Goal: Task Accomplishment & Management: Manage account settings

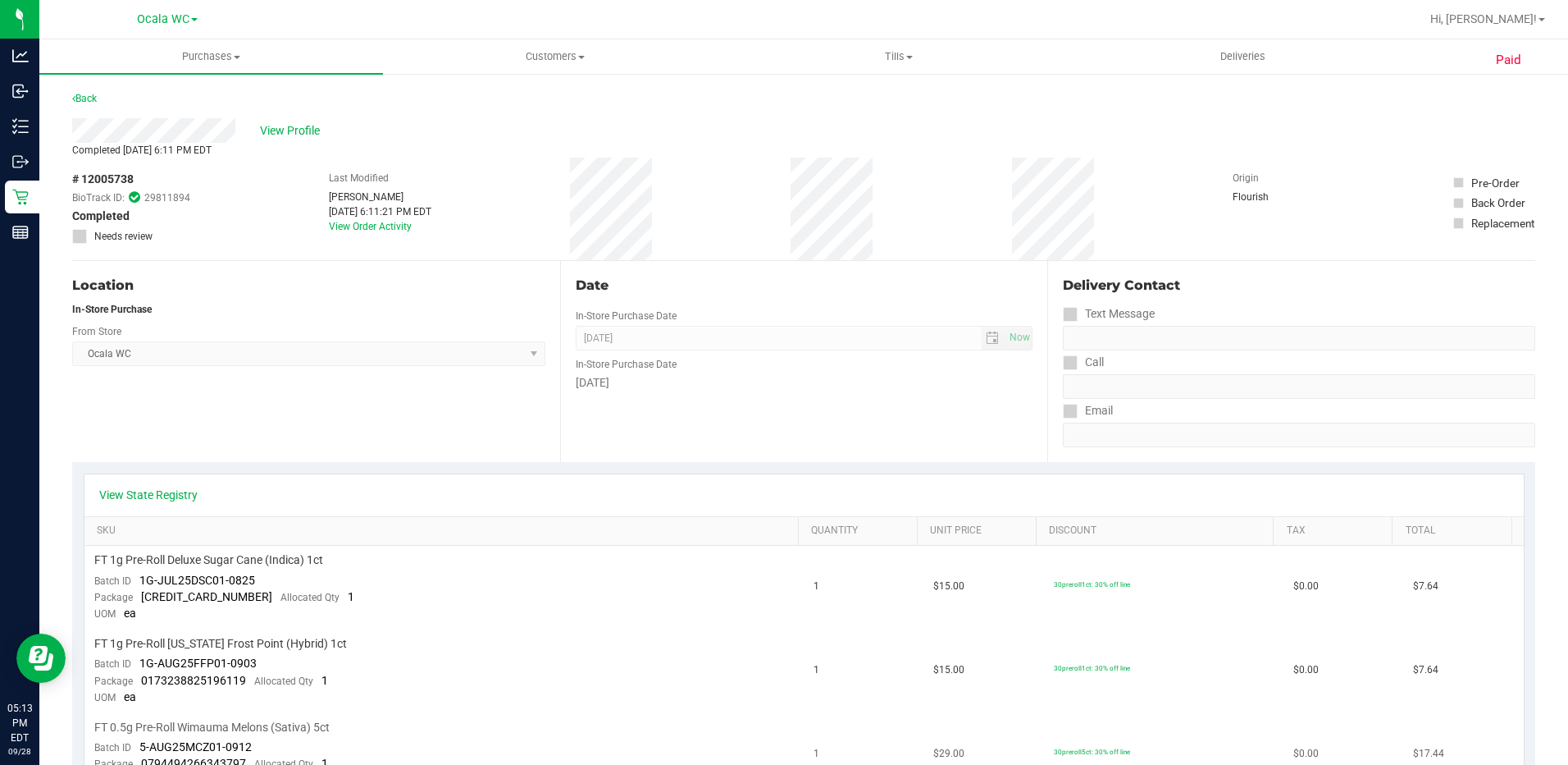
scroll to position [353, 0]
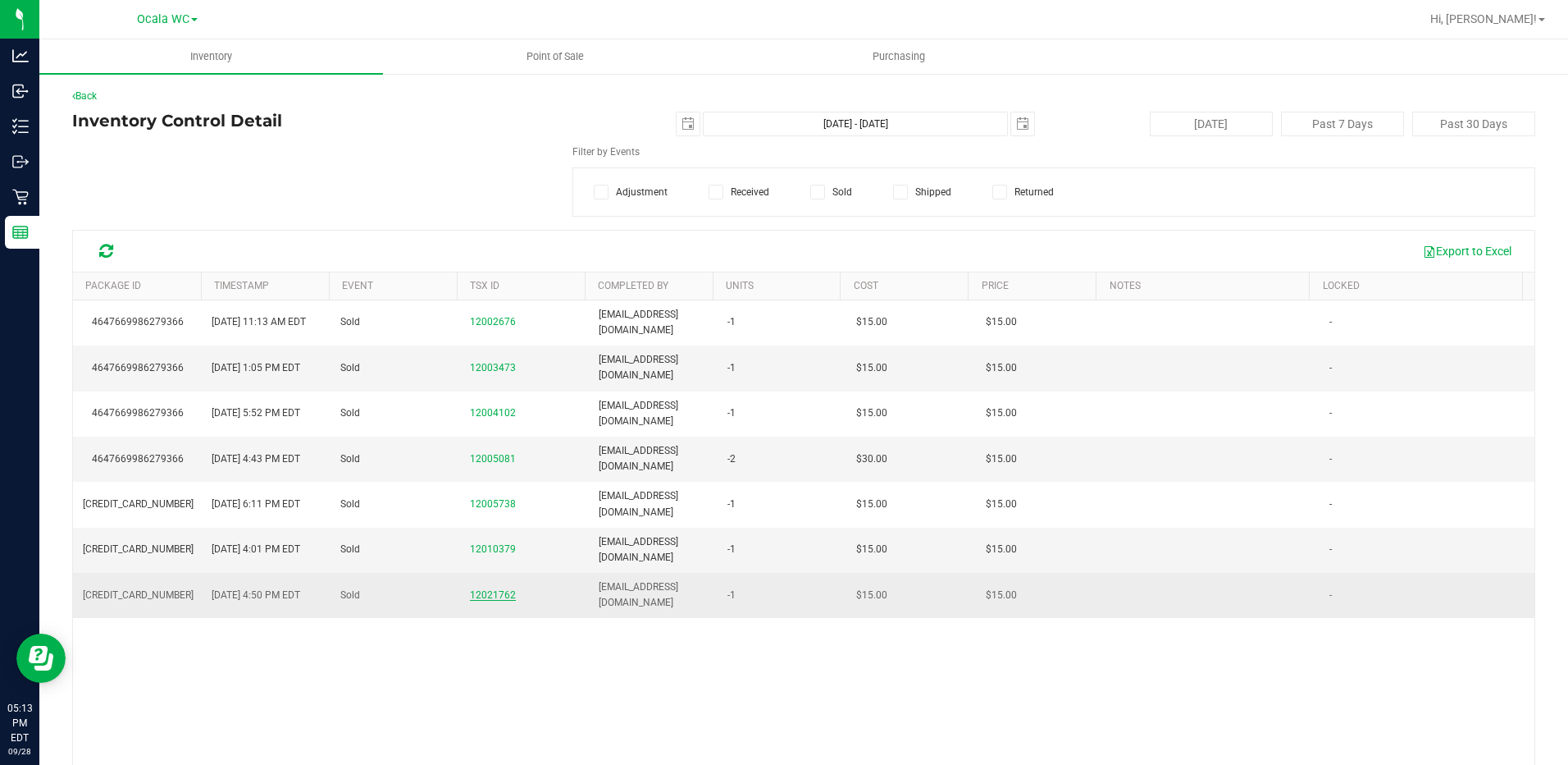
click at [471, 596] on span "12021762" at bounding box center [493, 595] width 46 height 12
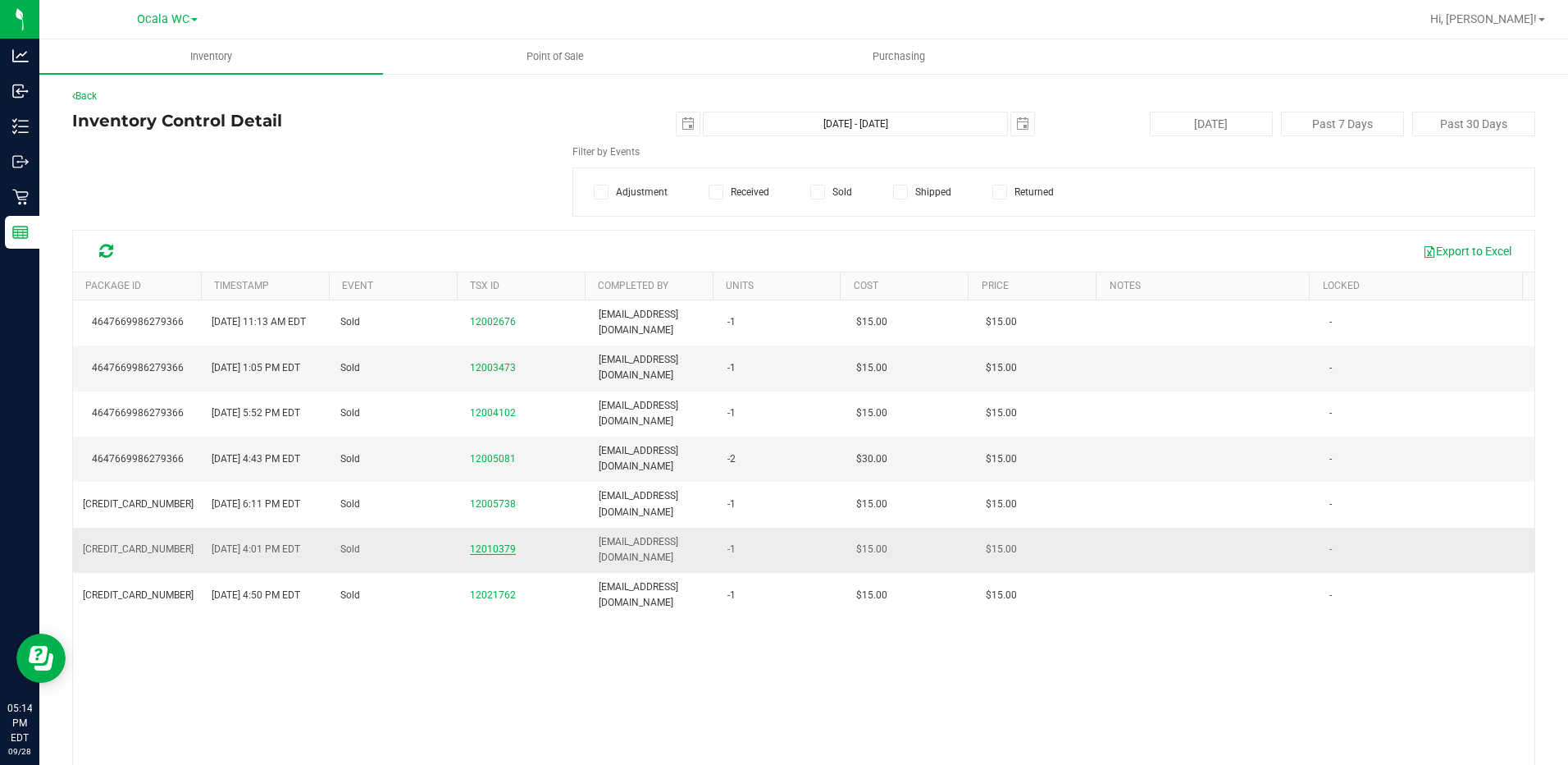
click at [487, 550] on span "12010379" at bounding box center [493, 549] width 46 height 12
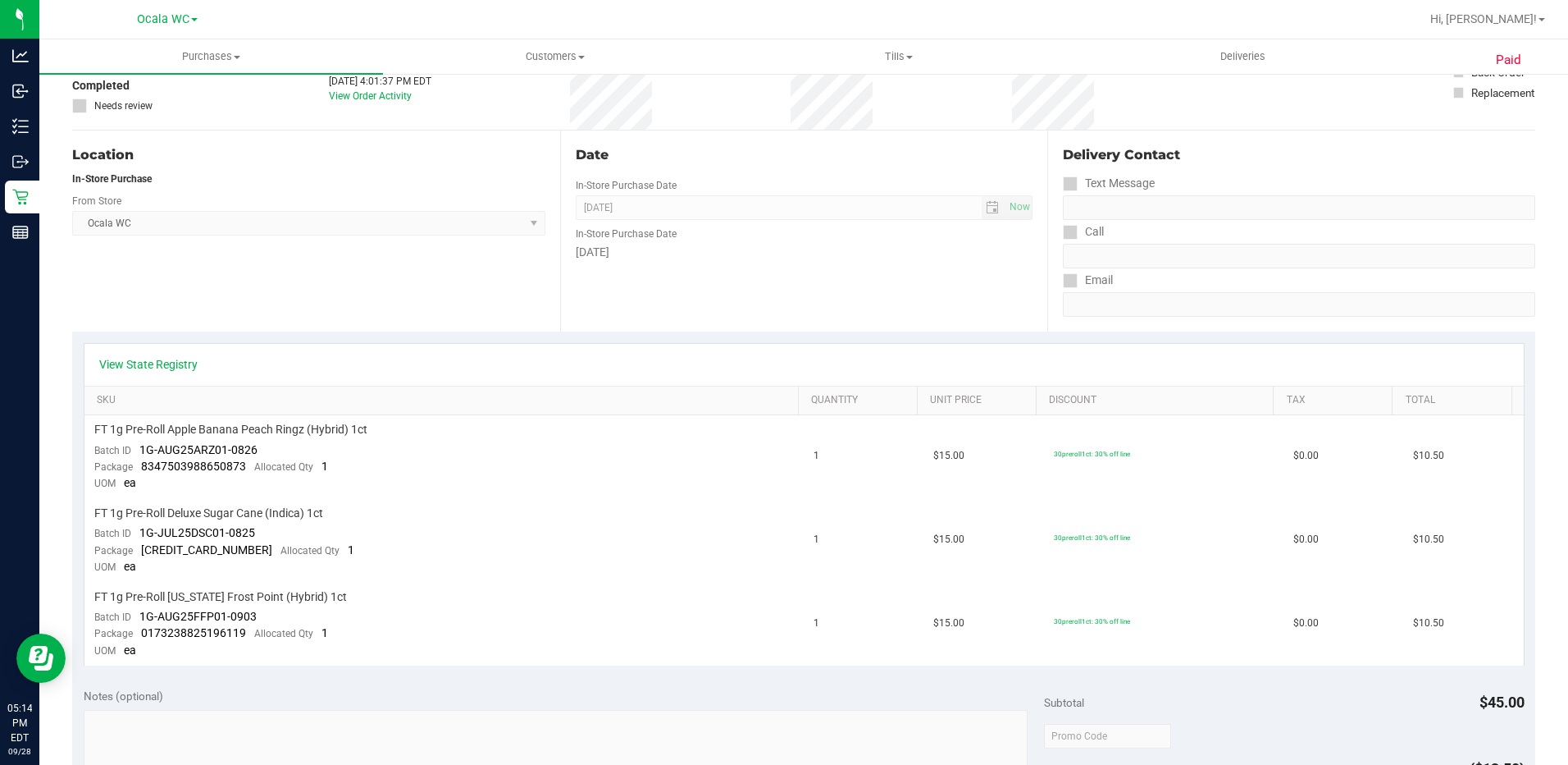
scroll to position [164, 0]
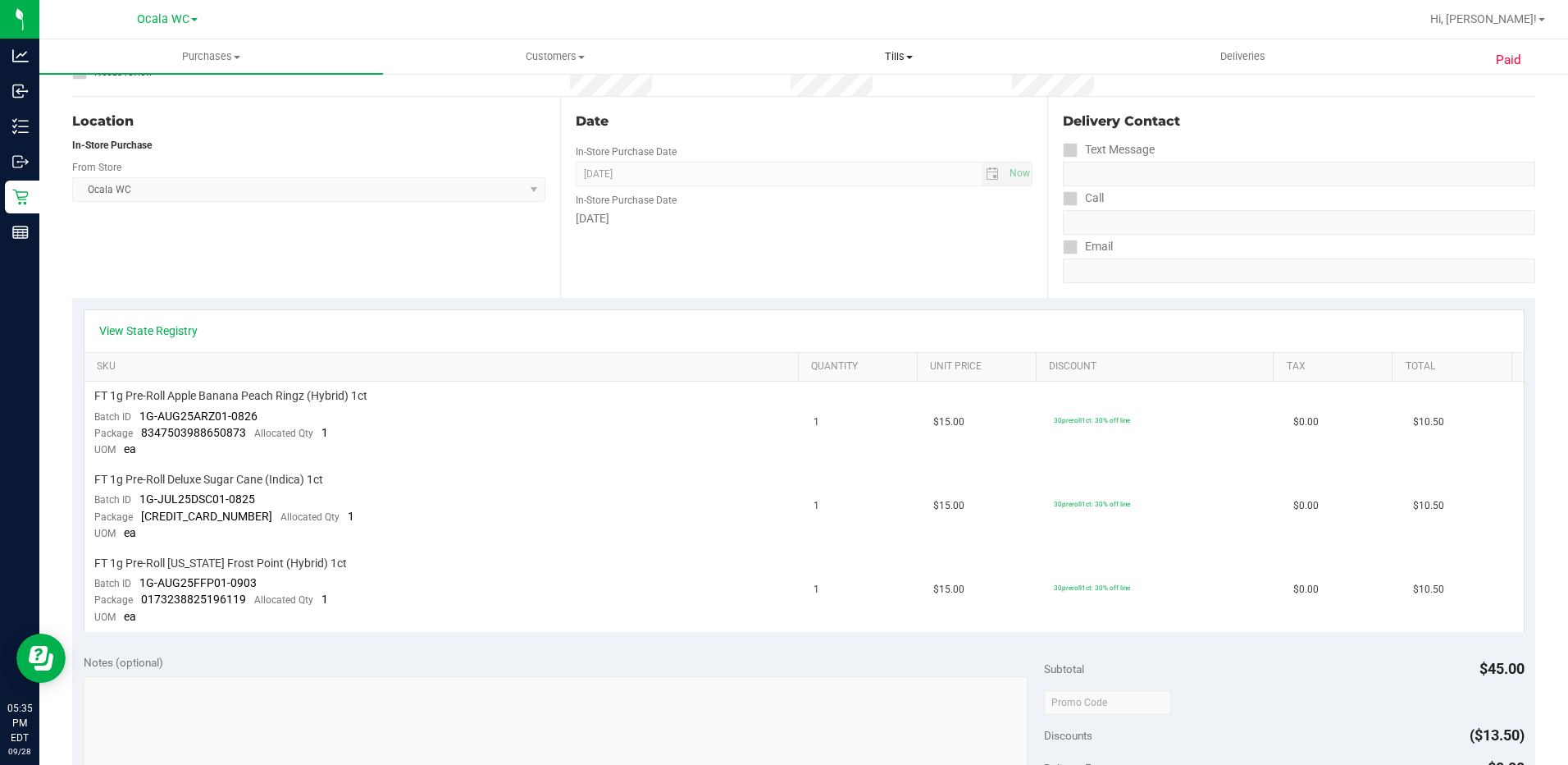
click at [906, 46] on uib-tab-heading "Tills Manage tills Reconcile e-payments" at bounding box center [900, 56] width 342 height 33
click at [803, 82] on ul "Manage tills Reconcile e-payments" at bounding box center [900, 109] width 344 height 69
click at [901, 49] on uib-tab-heading "Tills Manage tills Reconcile e-payments" at bounding box center [900, 56] width 344 height 34
click at [896, 56] on span "Tills" at bounding box center [900, 56] width 344 height 15
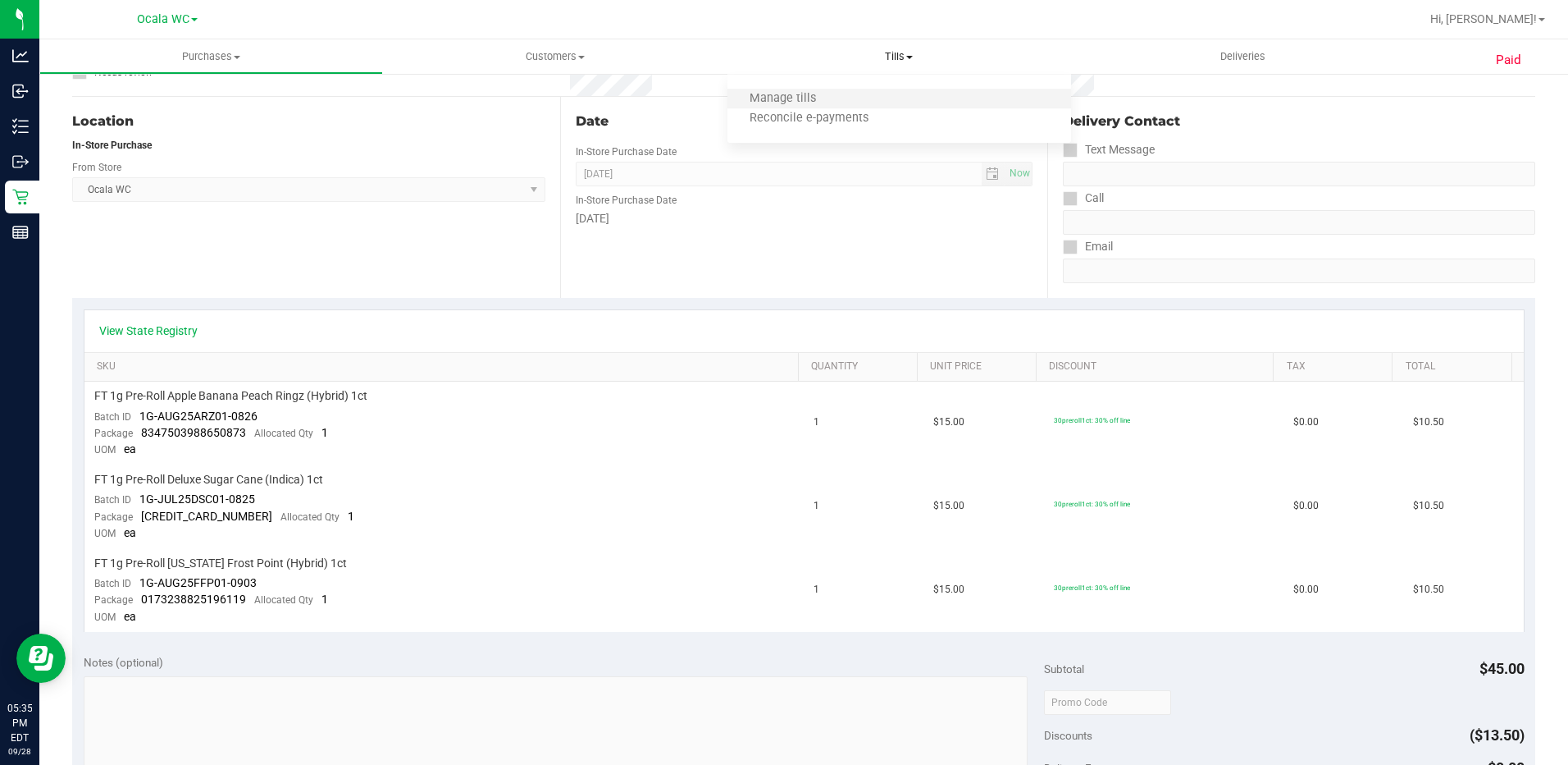
click at [842, 92] on li "Manage tills" at bounding box center [900, 99] width 344 height 19
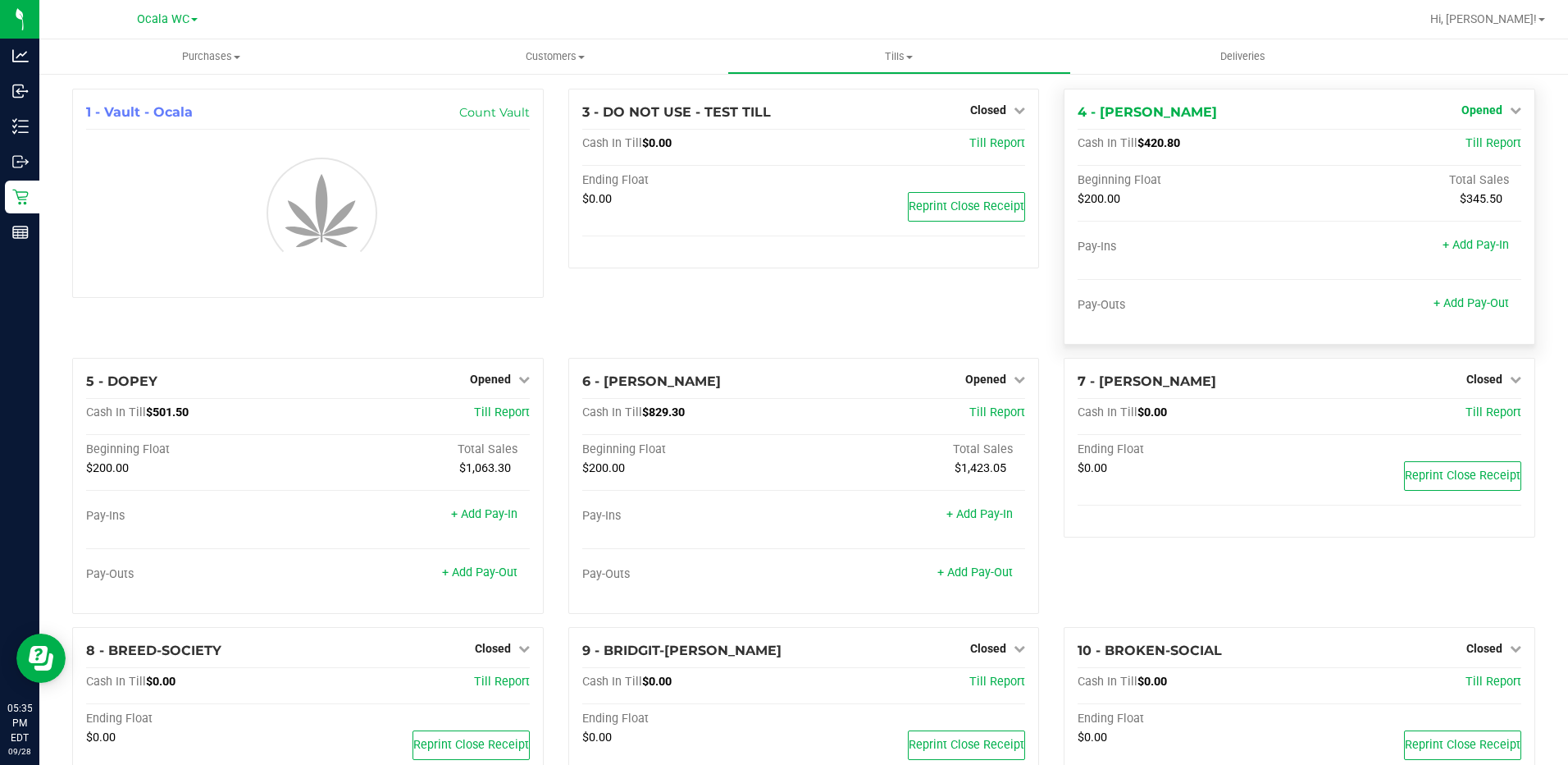
click at [1510, 108] on icon at bounding box center [1516, 110] width 12 height 12
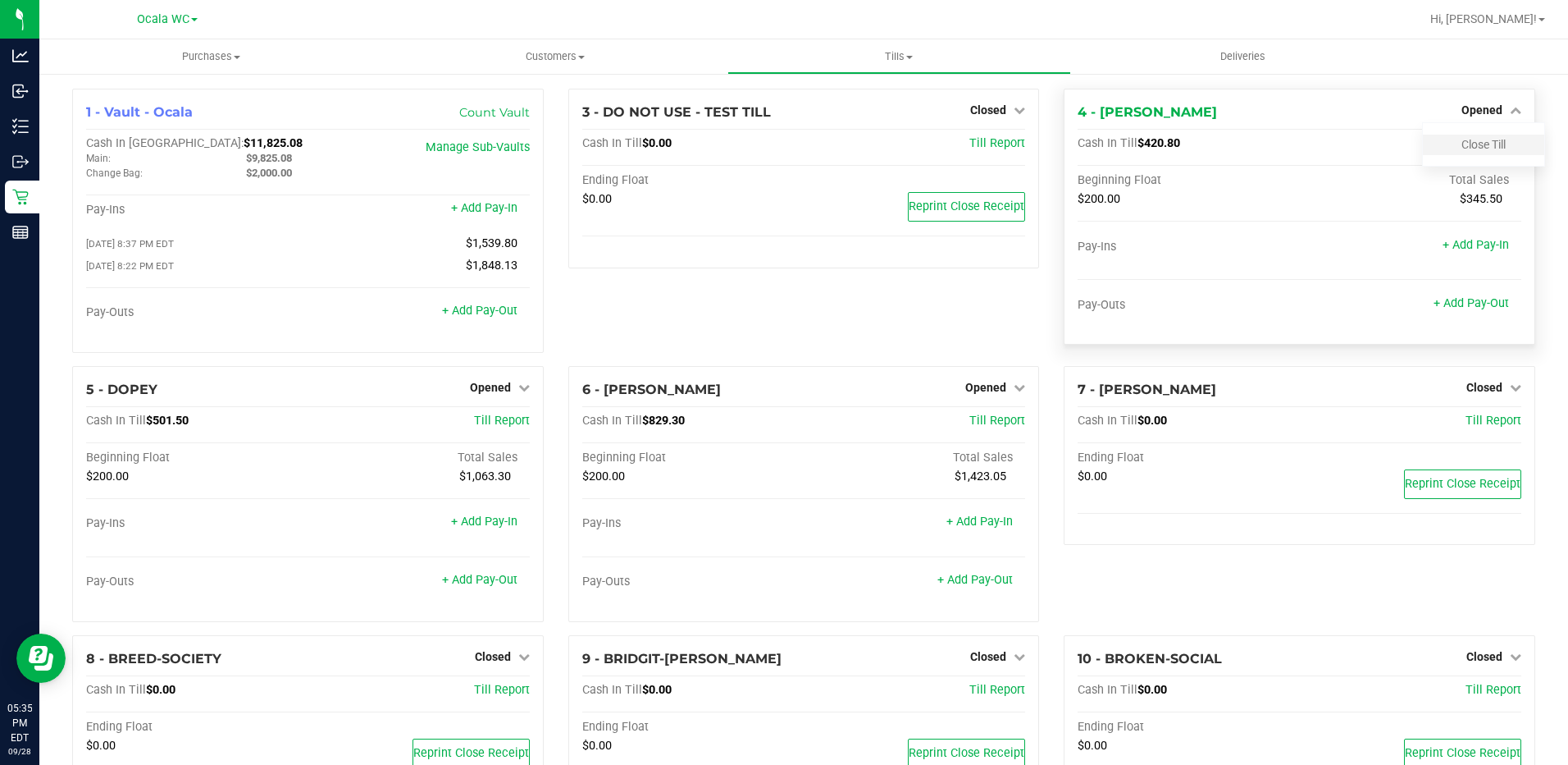
click at [1447, 142] on div "Close Till" at bounding box center [1483, 144] width 121 height 20
click at [1462, 146] on link "Close Till" at bounding box center [1484, 145] width 45 height 14
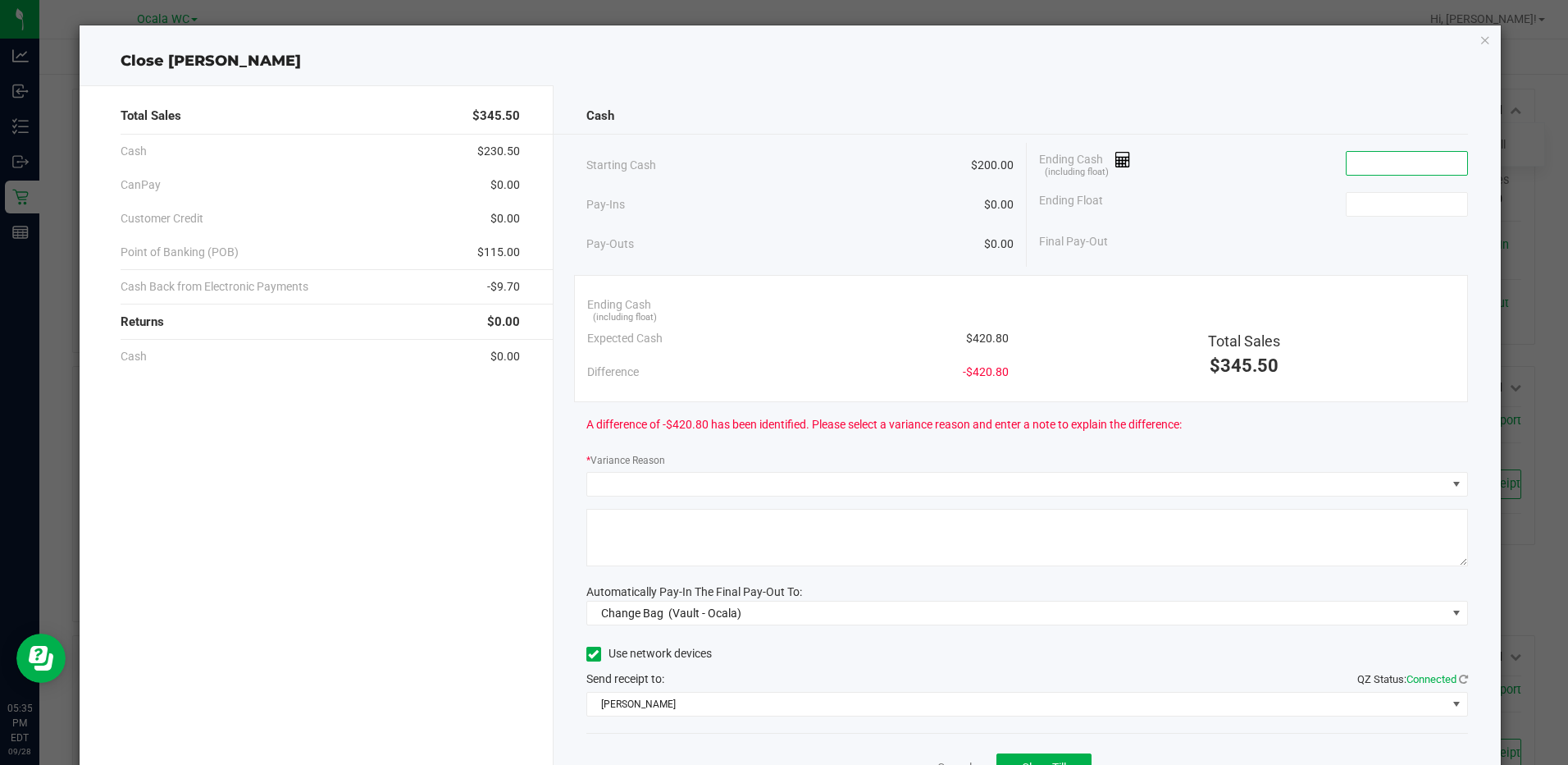
click at [1351, 161] on input at bounding box center [1407, 163] width 120 height 23
type input "1"
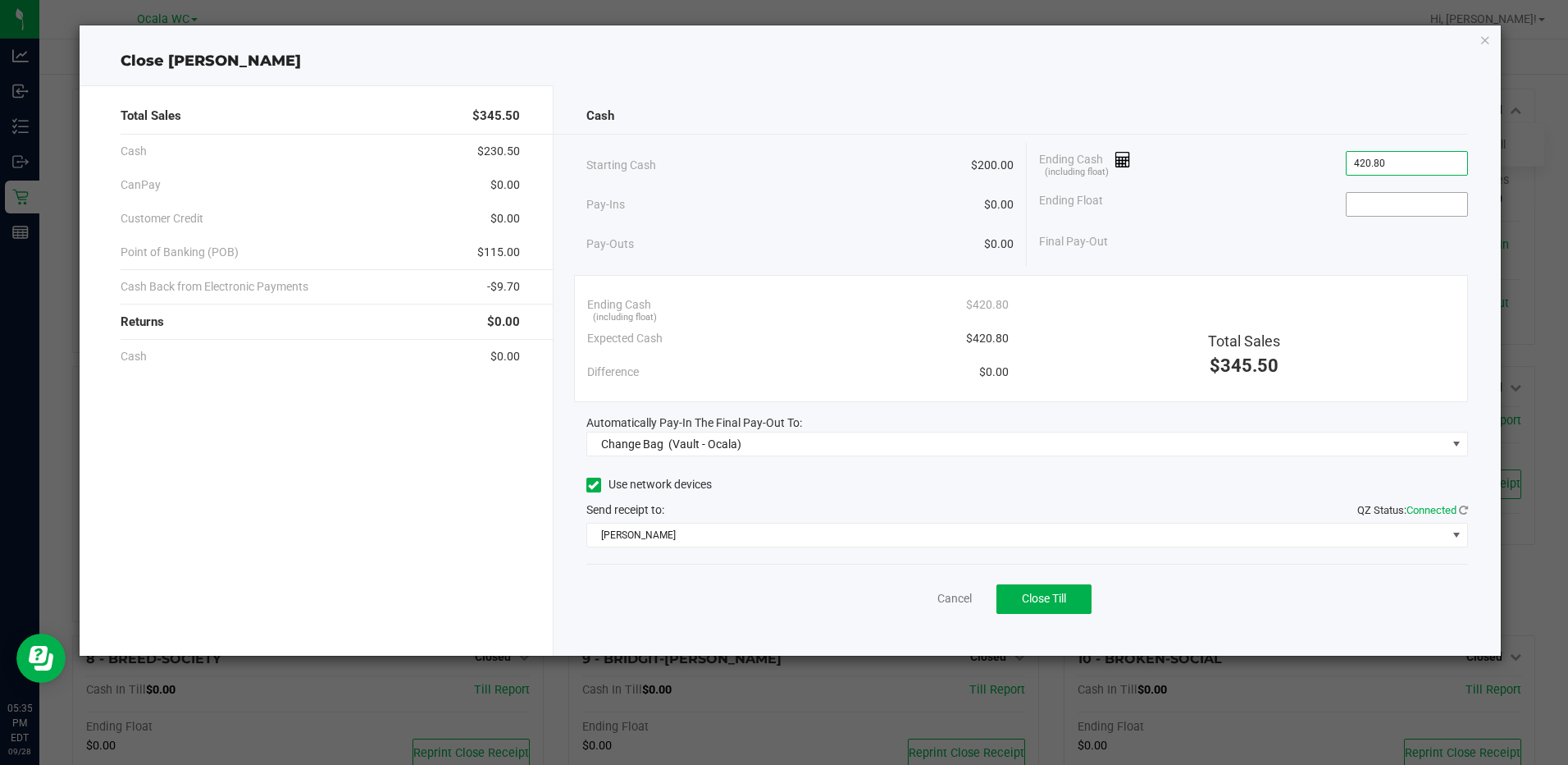
type input "$420.80"
click at [1376, 194] on input at bounding box center [1407, 204] width 120 height 23
type input "$200.00"
click at [1310, 241] on div "Final Pay-Out $220.80" at bounding box center [1253, 241] width 428 height 34
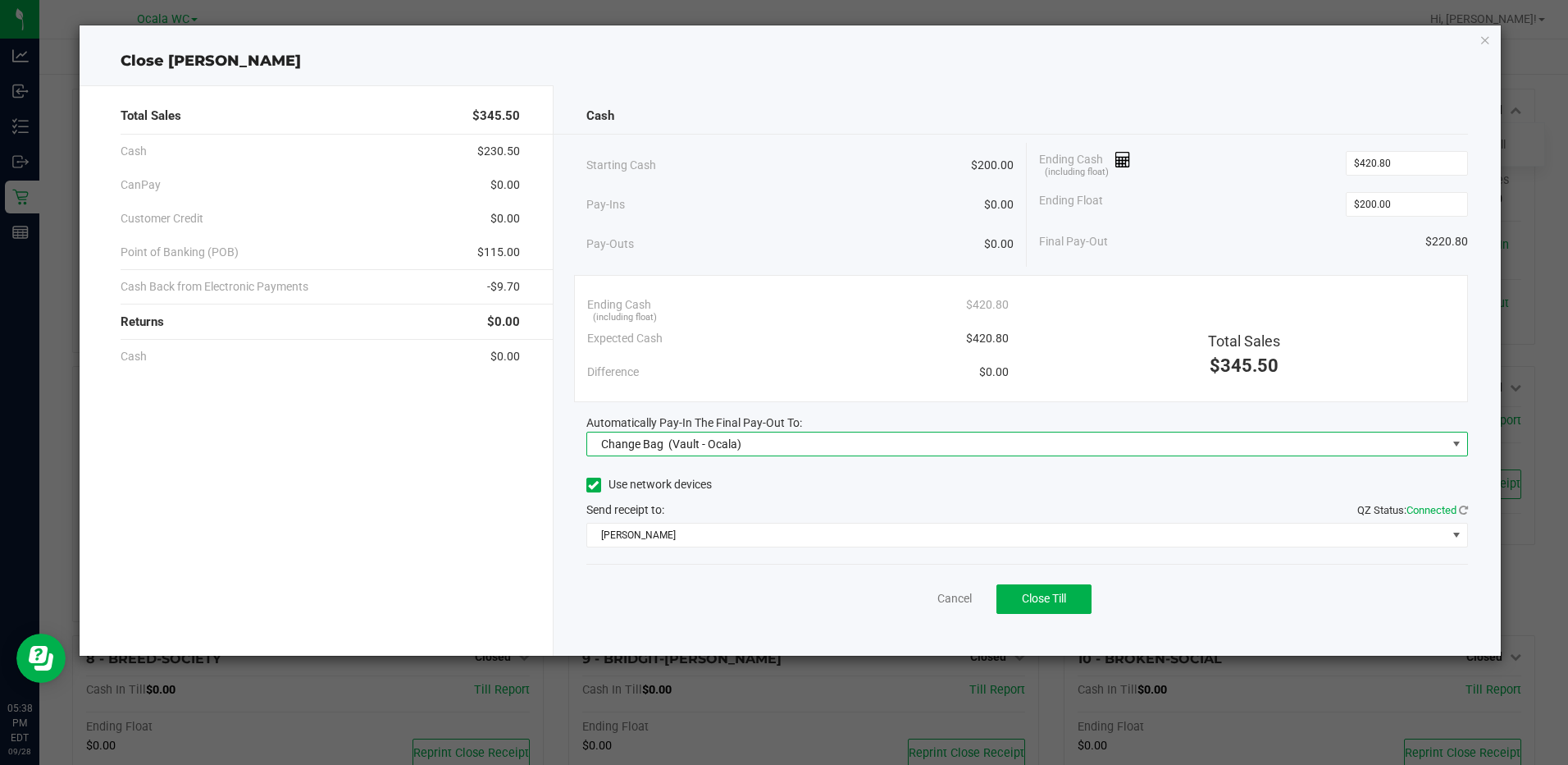
click at [840, 439] on span "Change Bag (Vault - Ocala)" at bounding box center [1017, 444] width 860 height 23
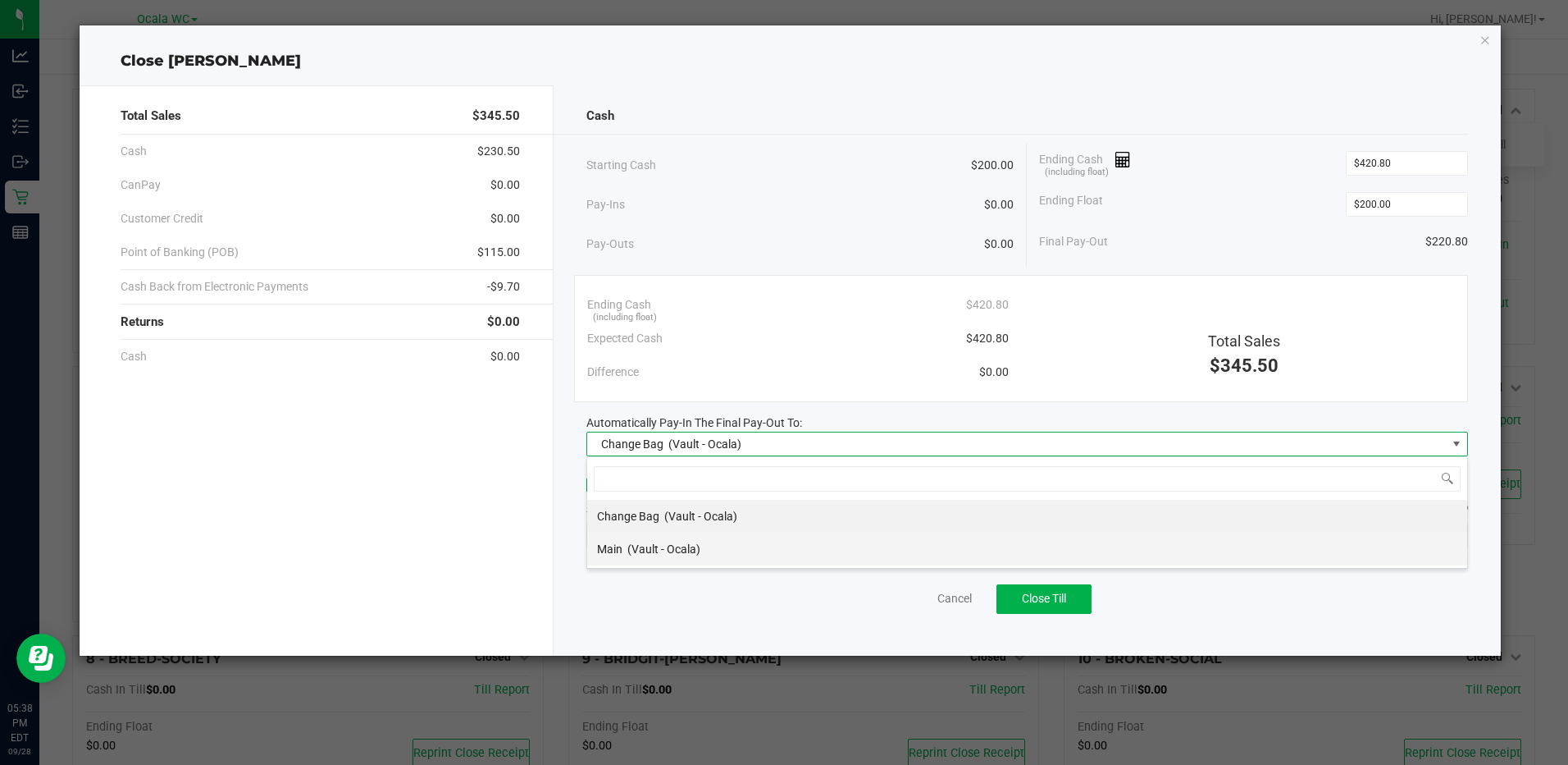
click at [695, 539] on div "Main (Vault - Ocala)" at bounding box center [649, 549] width 103 height 29
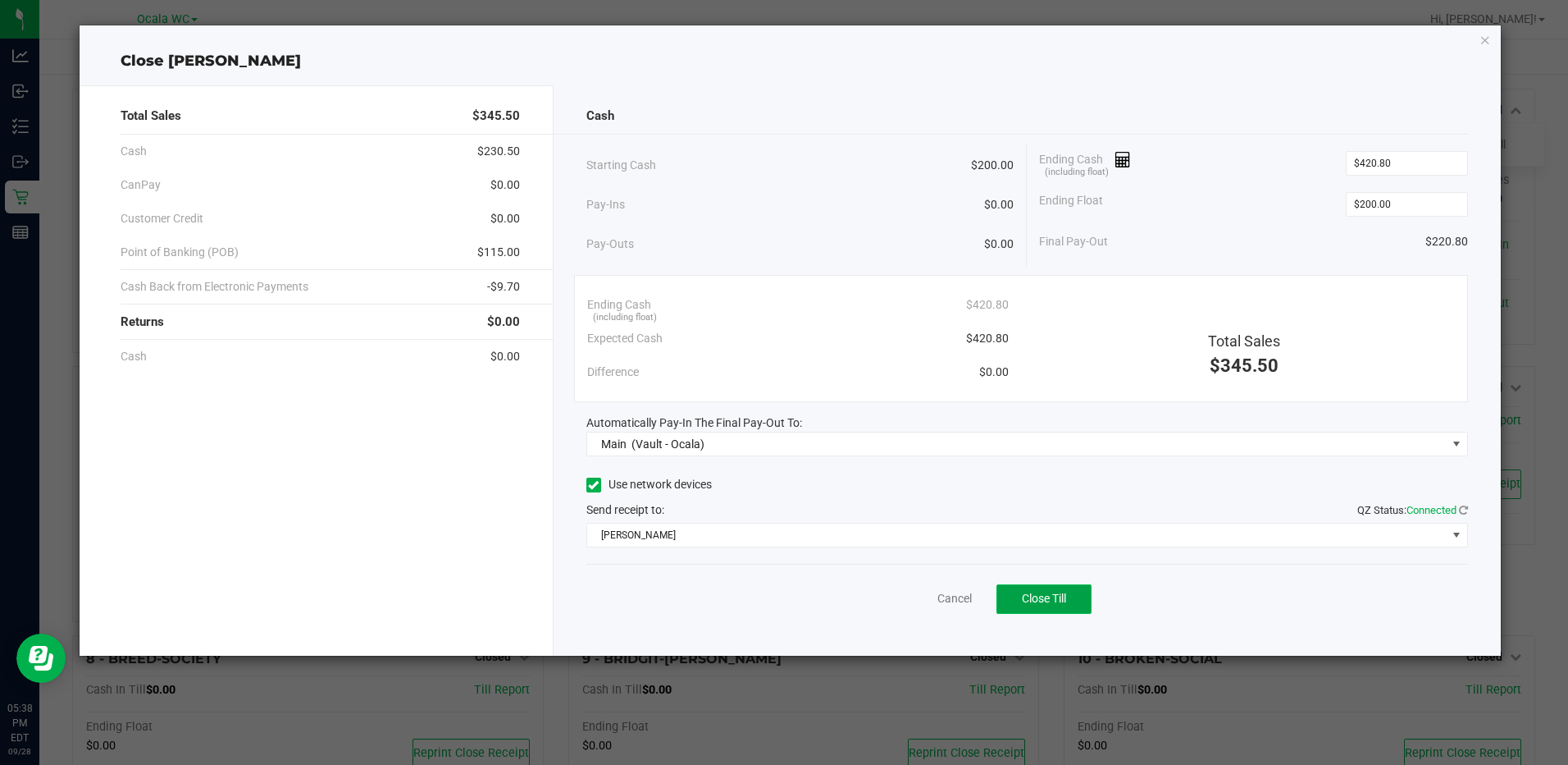
click at [1029, 589] on button "Close Till" at bounding box center [1044, 599] width 95 height 29
click at [1236, 524] on span "BRAD-PITT" at bounding box center [1017, 536] width 860 height 23
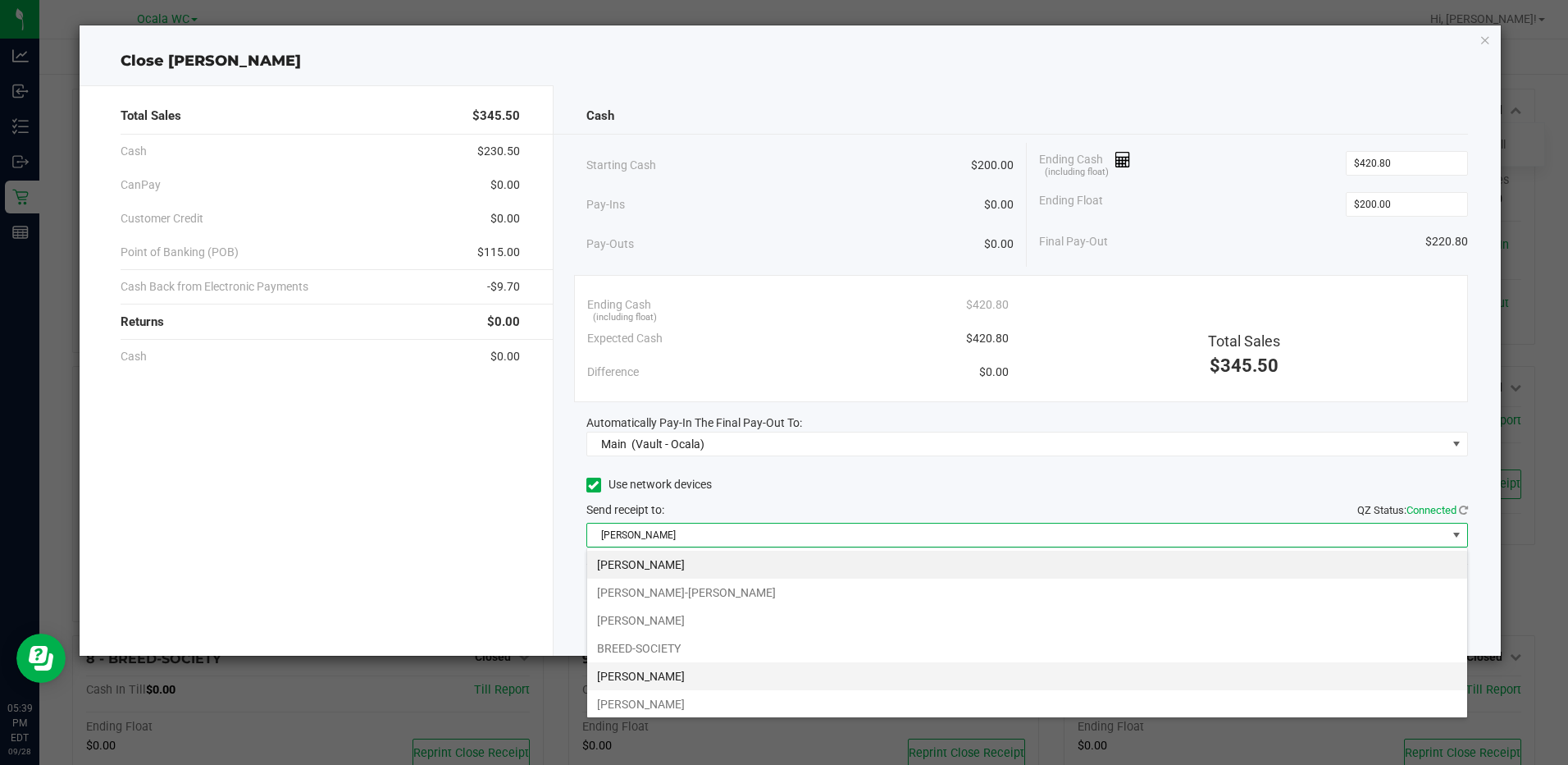
click at [714, 669] on li "BRENDA-LEE" at bounding box center [1028, 676] width 880 height 28
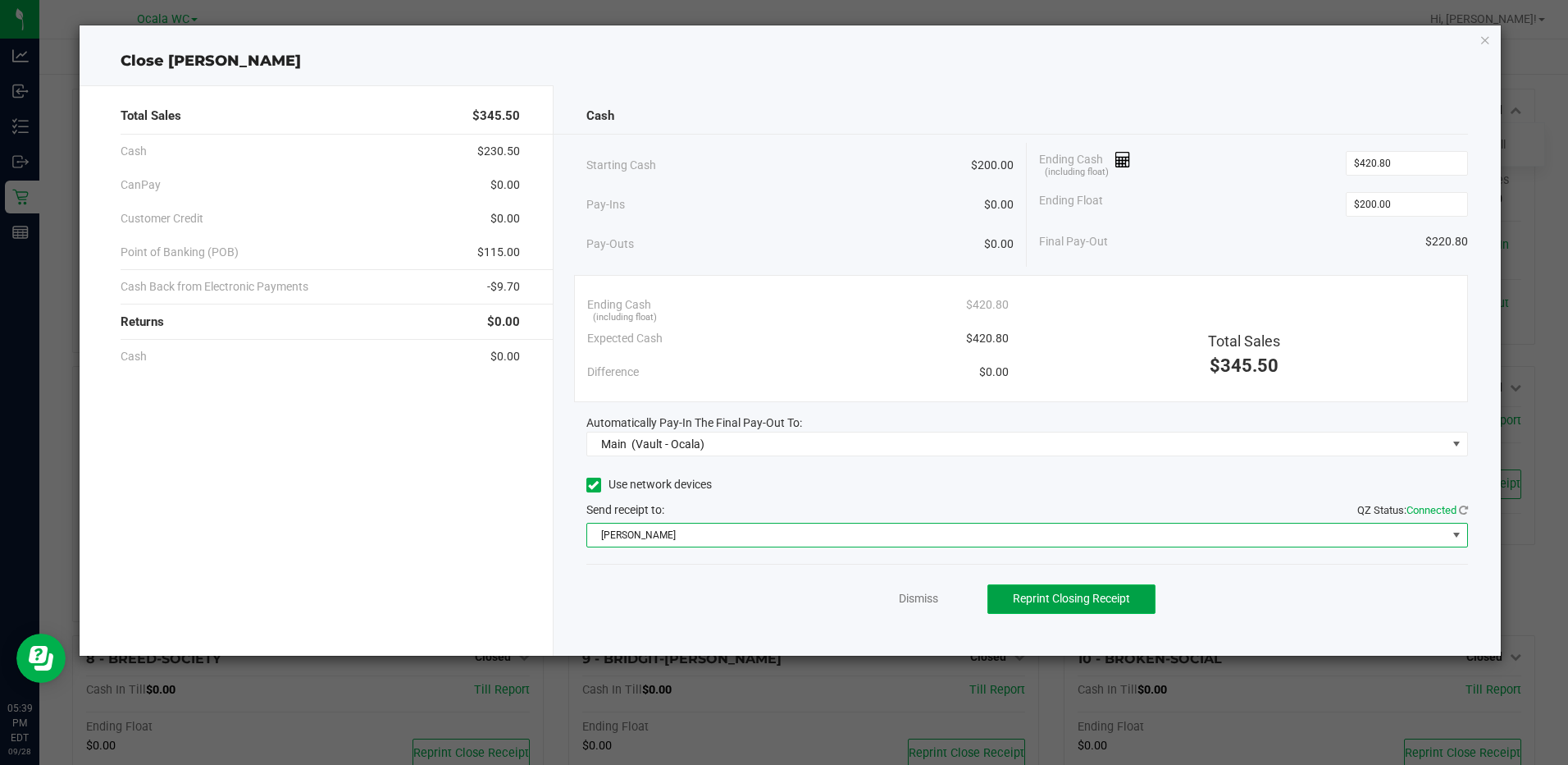
click at [1074, 588] on button "Reprint Closing Receipt" at bounding box center [1072, 599] width 168 height 29
click at [1483, 51] on div "Close GROVER" at bounding box center [790, 61] width 1420 height 22
drag, startPoint x: 1483, startPoint y: 44, endPoint x: 1483, endPoint y: 24, distance: 20.0
click at [1483, 24] on div "Close GROVER Total Sales $345.50 Cash $230.50 CanPay $0.00 Customer Credit $0.0…" at bounding box center [790, 340] width 1422 height 632
click at [1489, 36] on icon "button" at bounding box center [1485, 39] width 12 height 19
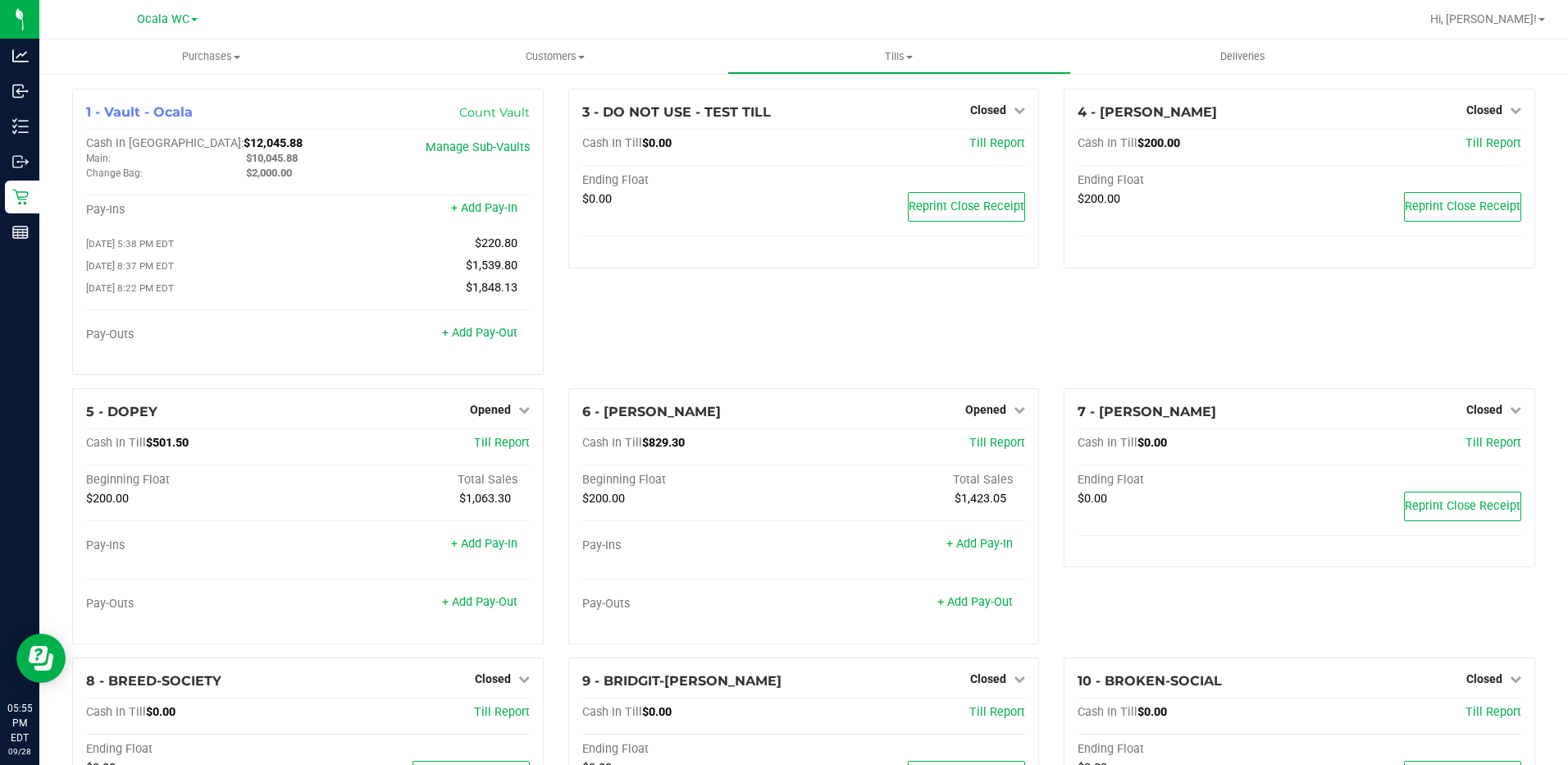
click at [987, 356] on div "3 - DO NOT USE - TEST TILL Closed Open Till Cash In Till $0.00 Till Report Endi…" at bounding box center [803, 238] width 496 height 299
click at [1001, 416] on link "Opened" at bounding box center [996, 410] width 60 height 14
click at [969, 447] on link "Close Till" at bounding box center [989, 443] width 45 height 14
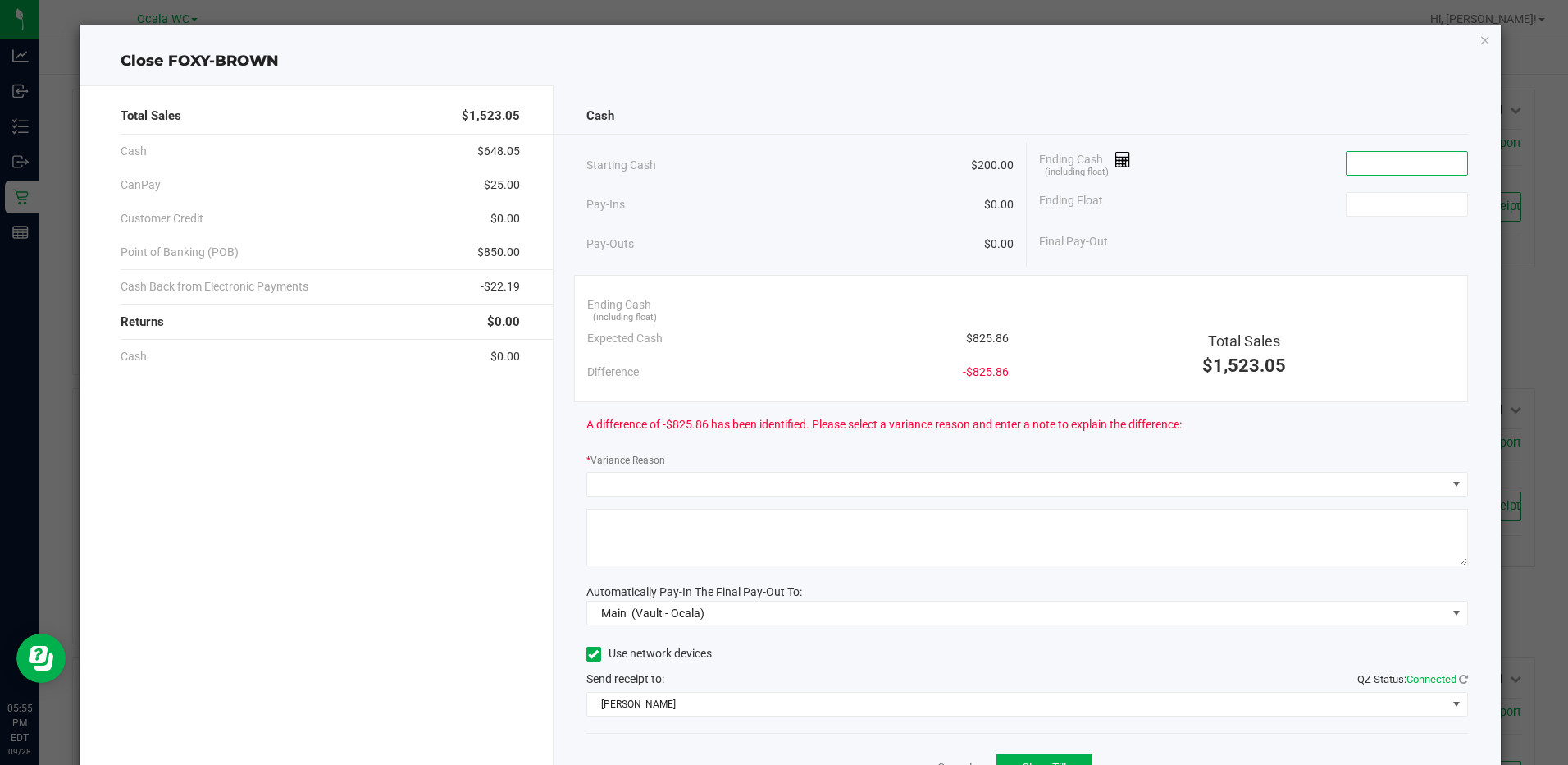
click at [1373, 156] on input at bounding box center [1407, 163] width 120 height 23
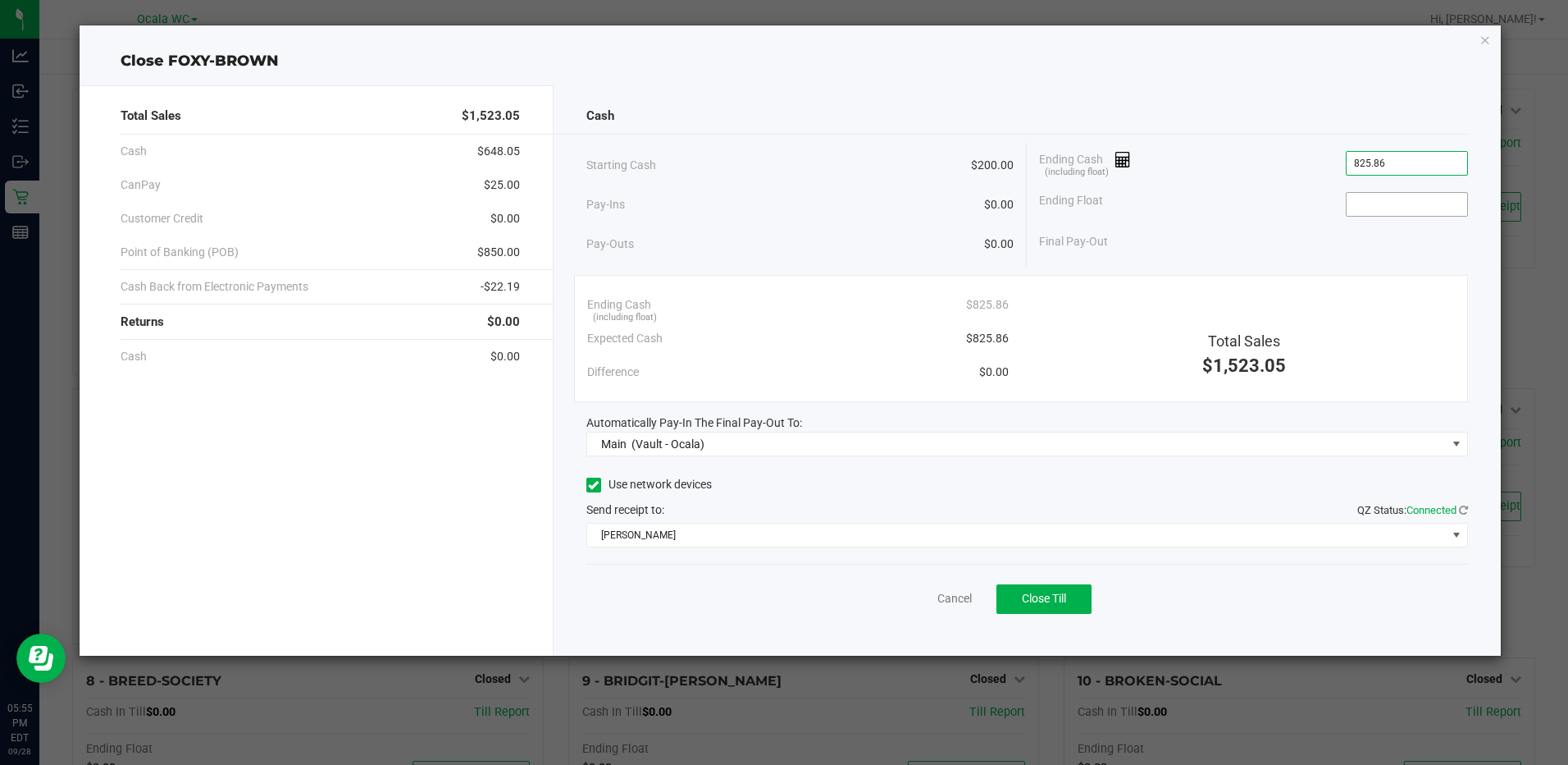
type input "$825.86"
click at [1368, 192] on input at bounding box center [1407, 204] width 120 height 23
type input "$200.00"
click at [1332, 239] on div "Final Pay-Out $625.86" at bounding box center [1253, 241] width 428 height 34
click at [1060, 587] on button "Close Till" at bounding box center [1044, 599] width 95 height 29
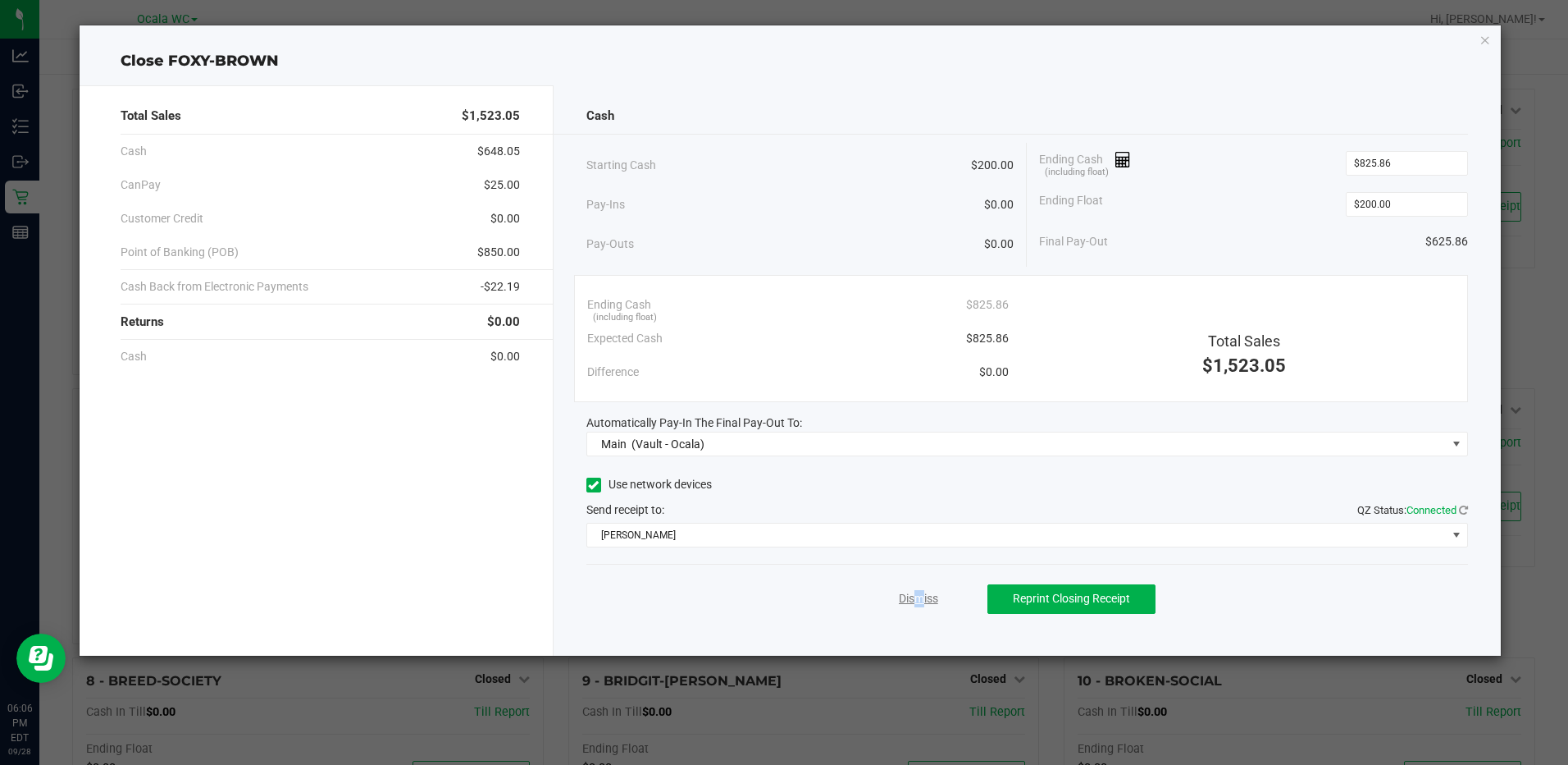
click at [910, 593] on div "Dismiss Reprint Closing Receipt" at bounding box center [1028, 595] width 882 height 63
click at [912, 599] on link "Dismiss" at bounding box center [918, 599] width 40 height 17
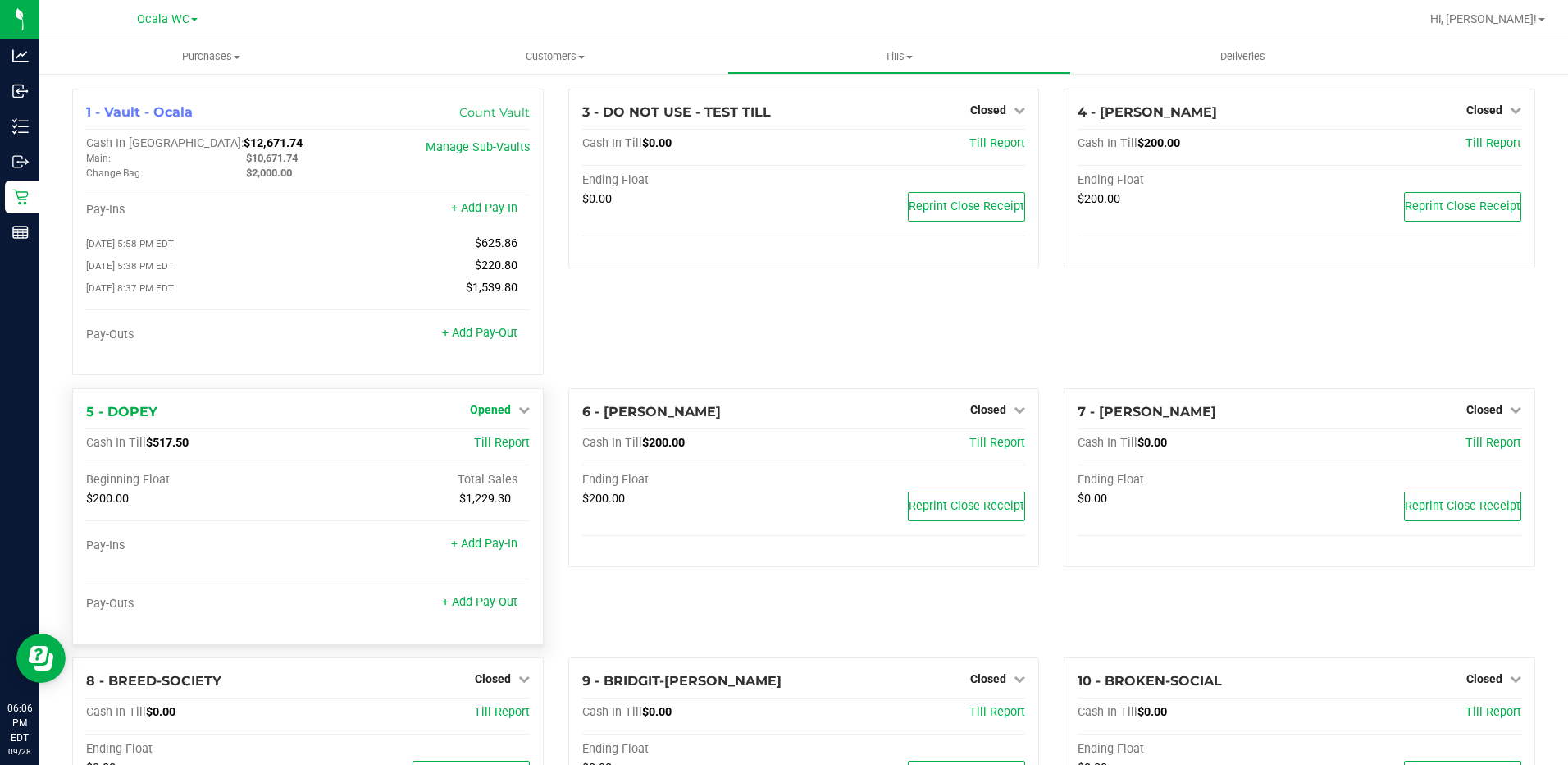
click at [509, 416] on link "Opened" at bounding box center [500, 410] width 60 height 14
click at [511, 442] on link "Close Till" at bounding box center [493, 443] width 45 height 14
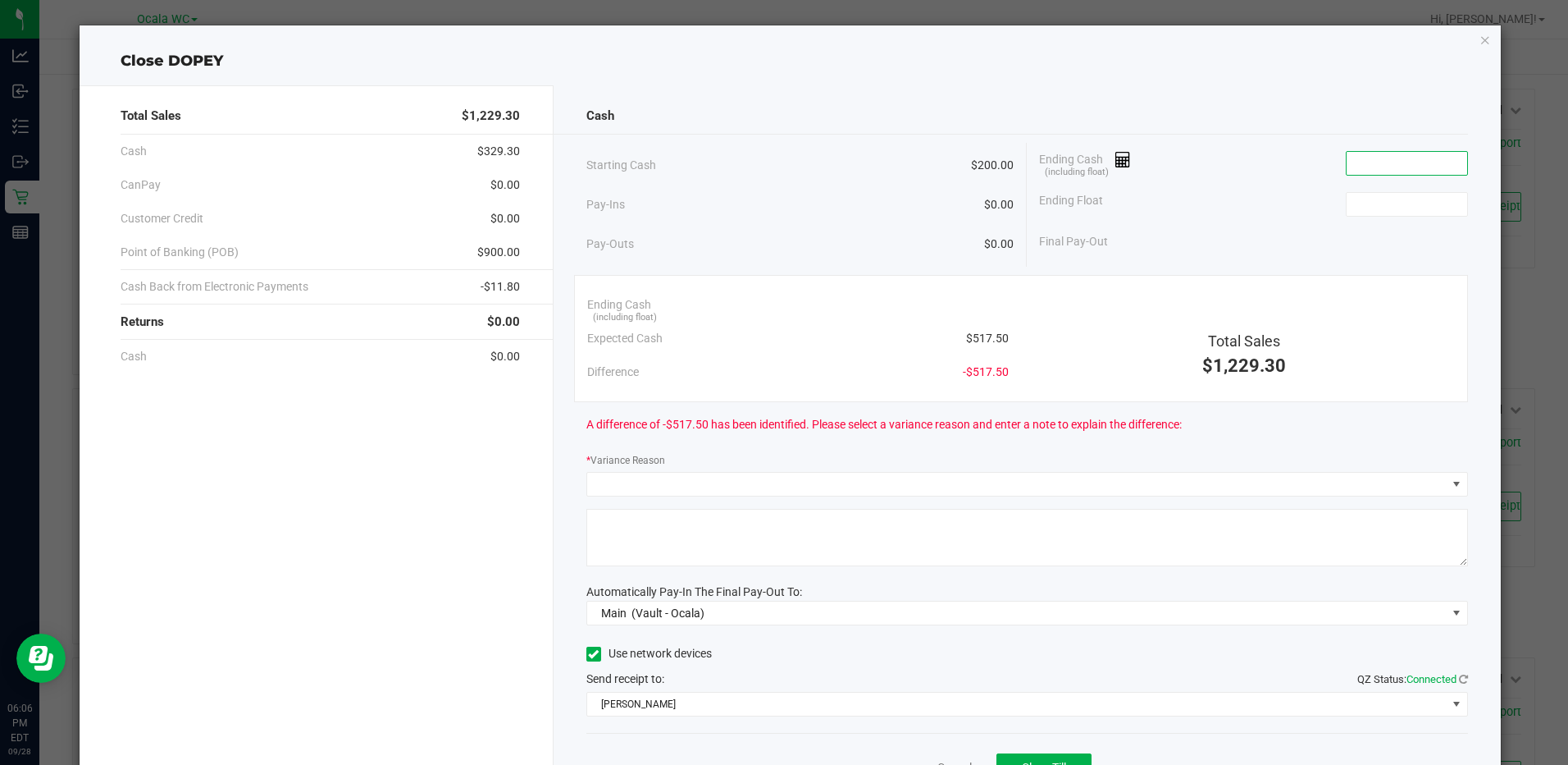
click at [1394, 159] on input at bounding box center [1407, 163] width 120 height 23
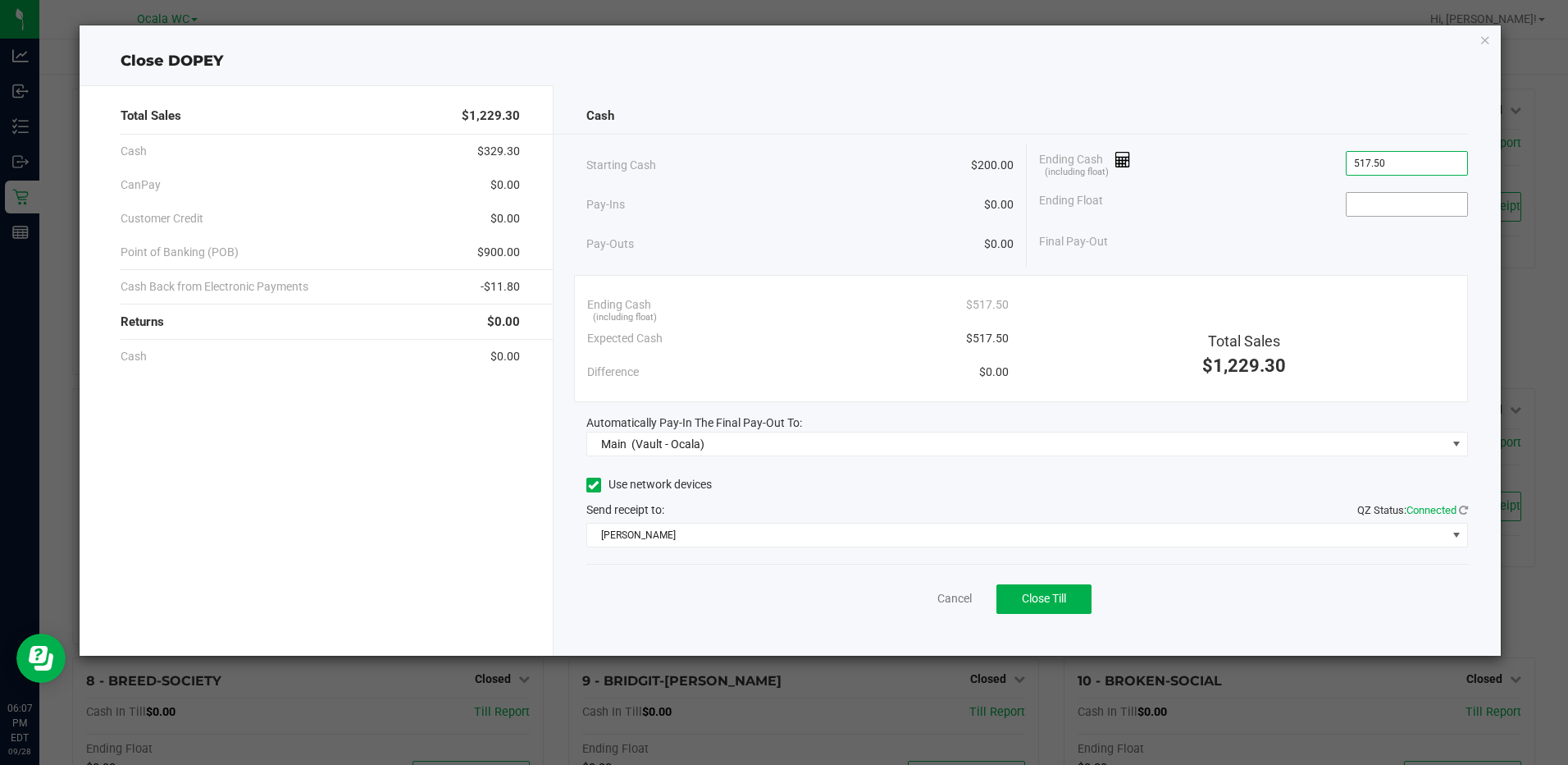
type input "$517.50"
click at [1368, 203] on input at bounding box center [1407, 204] width 120 height 23
type input "$200.00"
click at [1073, 584] on button "Close Till" at bounding box center [1044, 599] width 95 height 29
click at [925, 600] on link "Dismiss" at bounding box center [918, 599] width 40 height 17
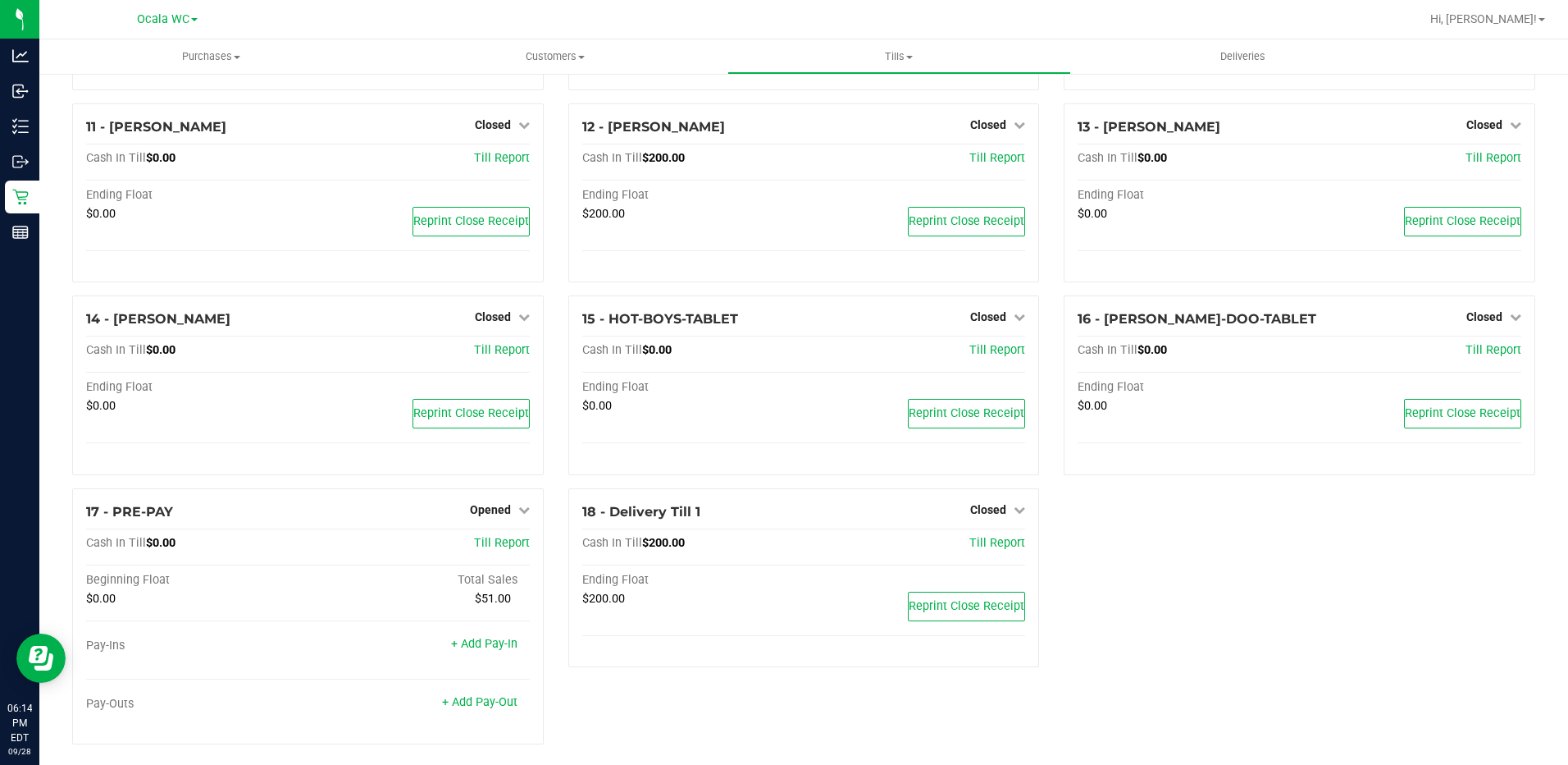
scroll to position [683, 0]
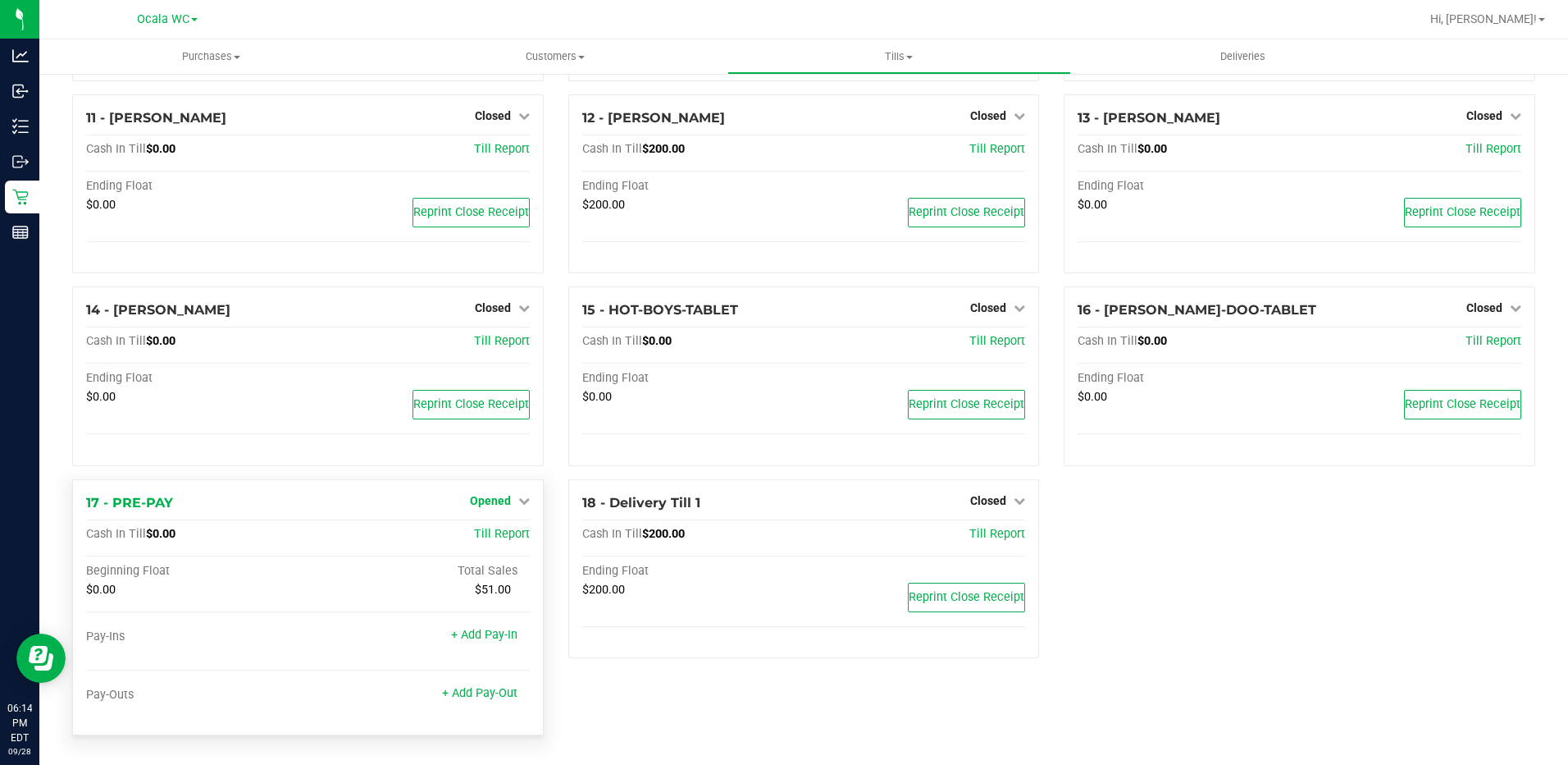
click at [510, 501] on link "Opened" at bounding box center [500, 501] width 60 height 14
click at [502, 536] on link "Close Till" at bounding box center [493, 535] width 45 height 14
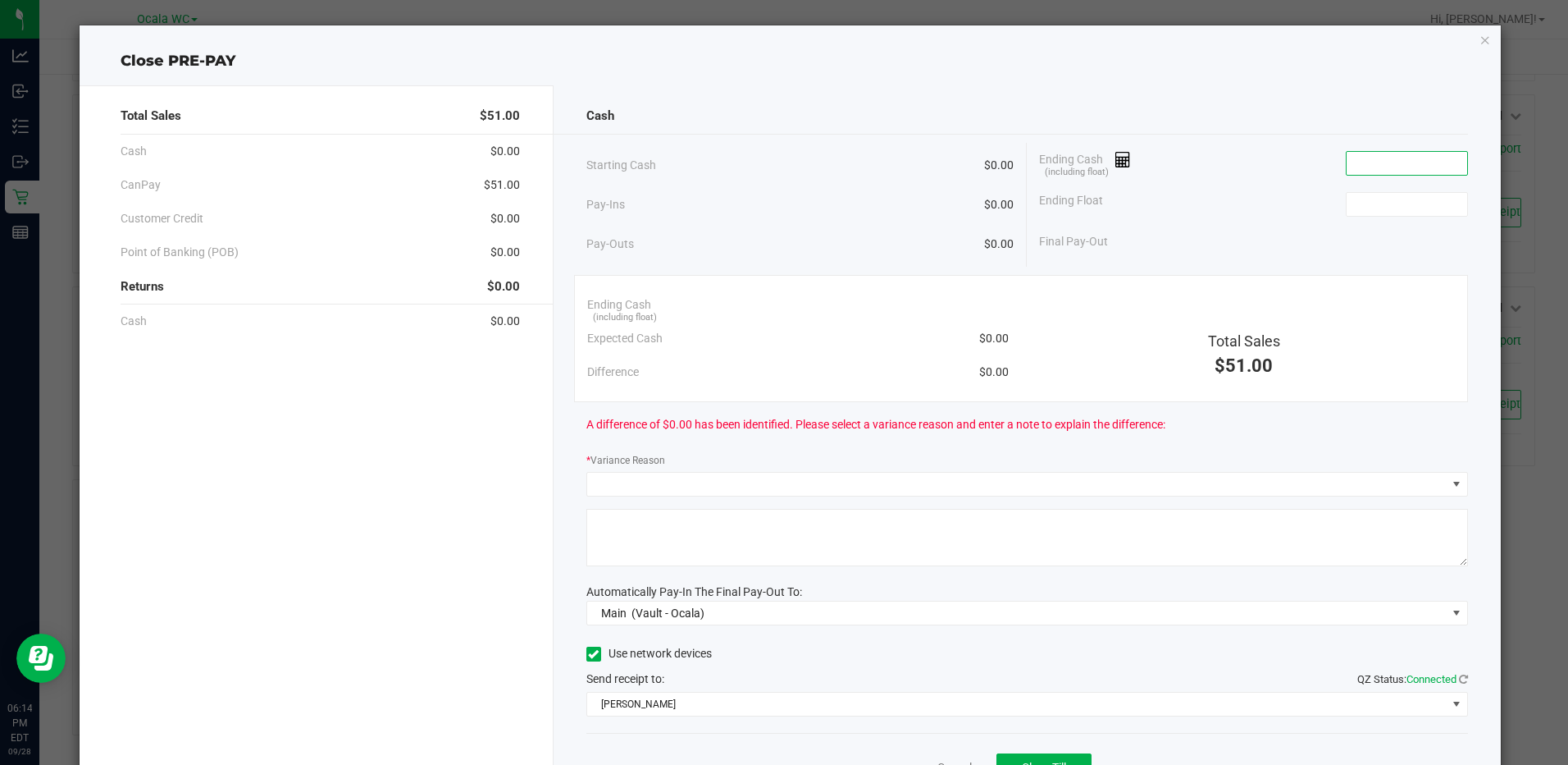
click at [1379, 160] on input at bounding box center [1407, 163] width 120 height 23
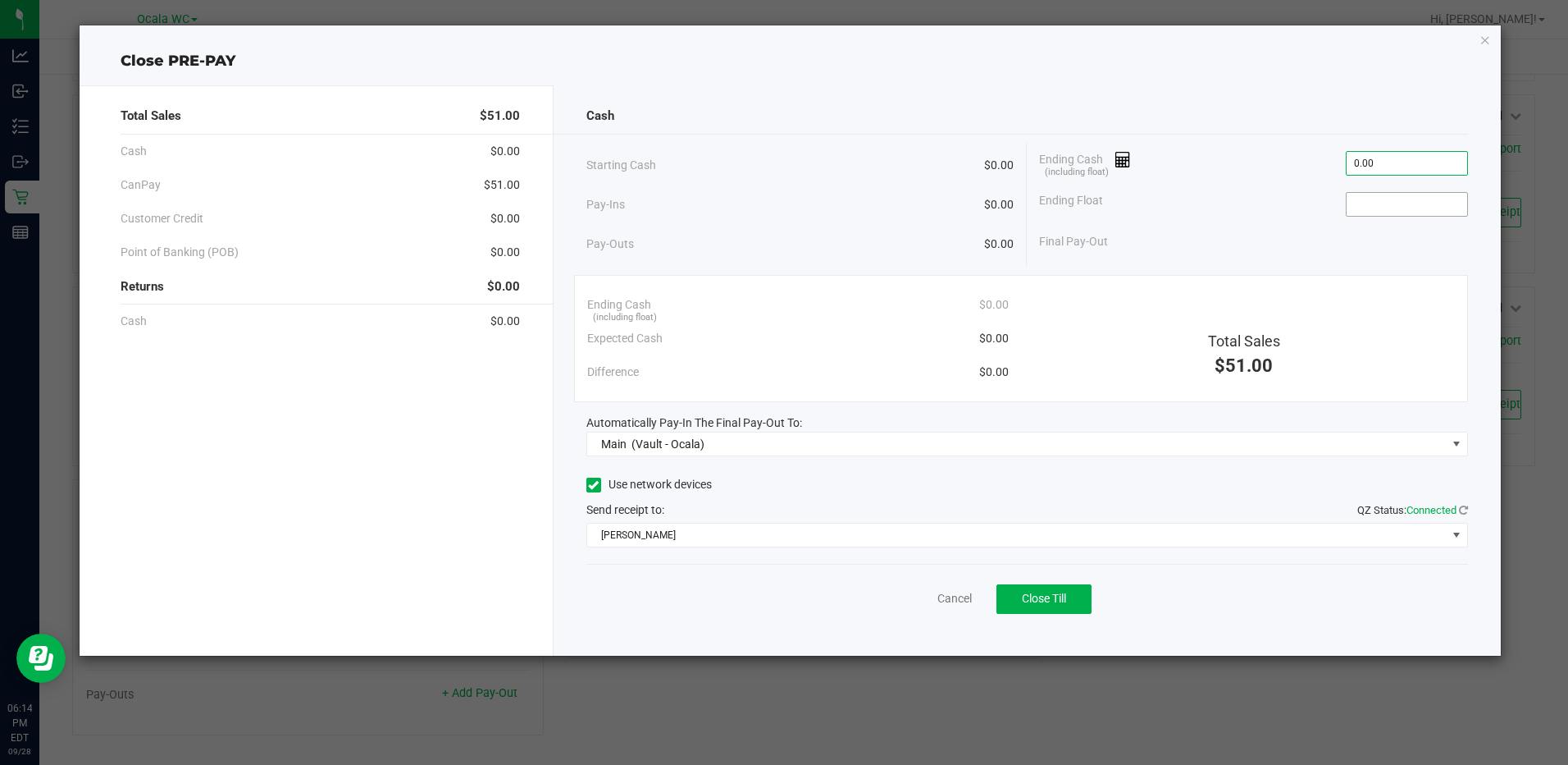
type input "$0.00"
click at [1355, 197] on input at bounding box center [1407, 204] width 120 height 23
type input "$0.00"
click at [1042, 593] on span "Close Till" at bounding box center [1044, 599] width 45 height 14
click at [1483, 36] on icon "button" at bounding box center [1485, 39] width 12 height 19
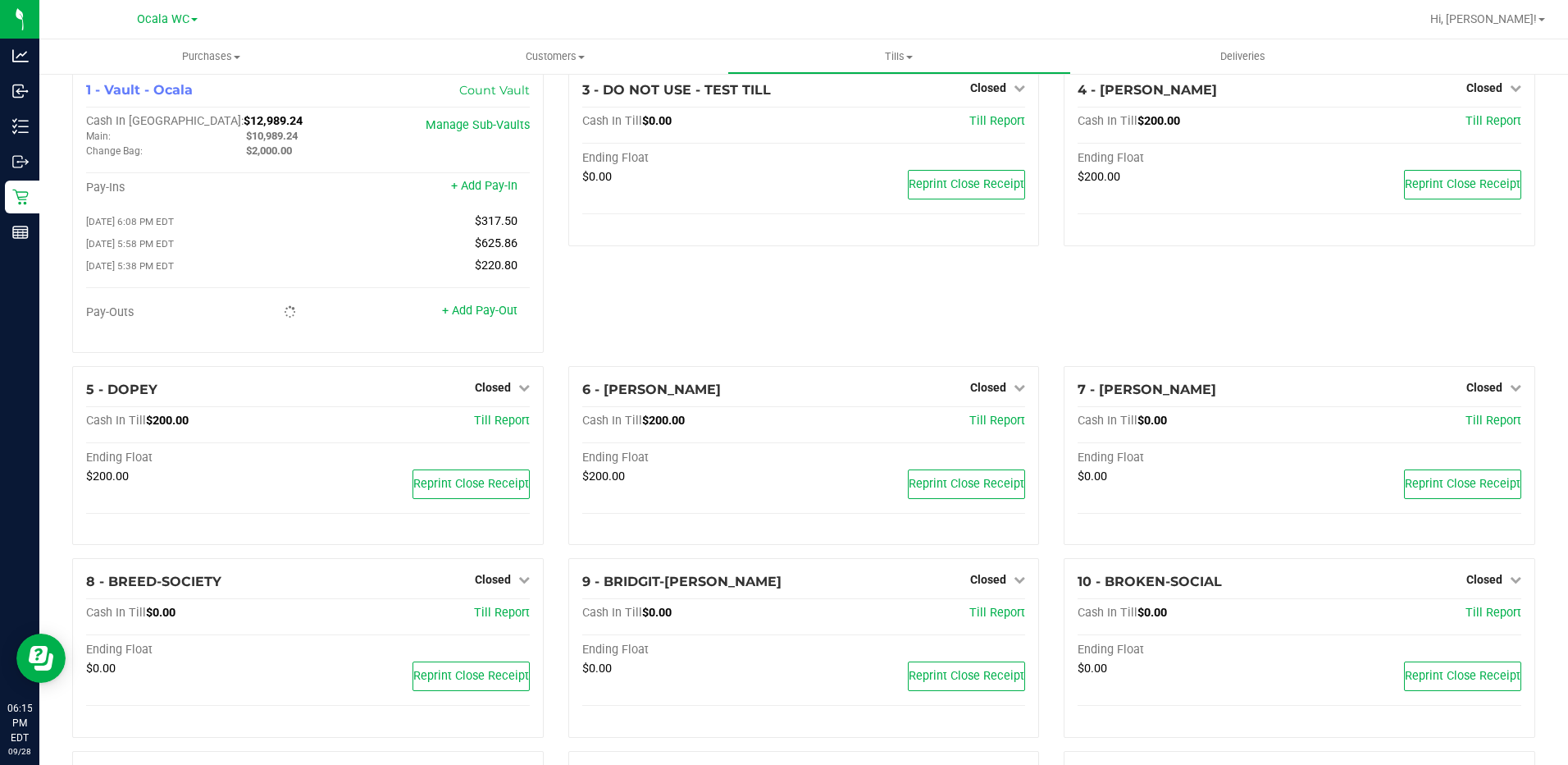
scroll to position [0, 0]
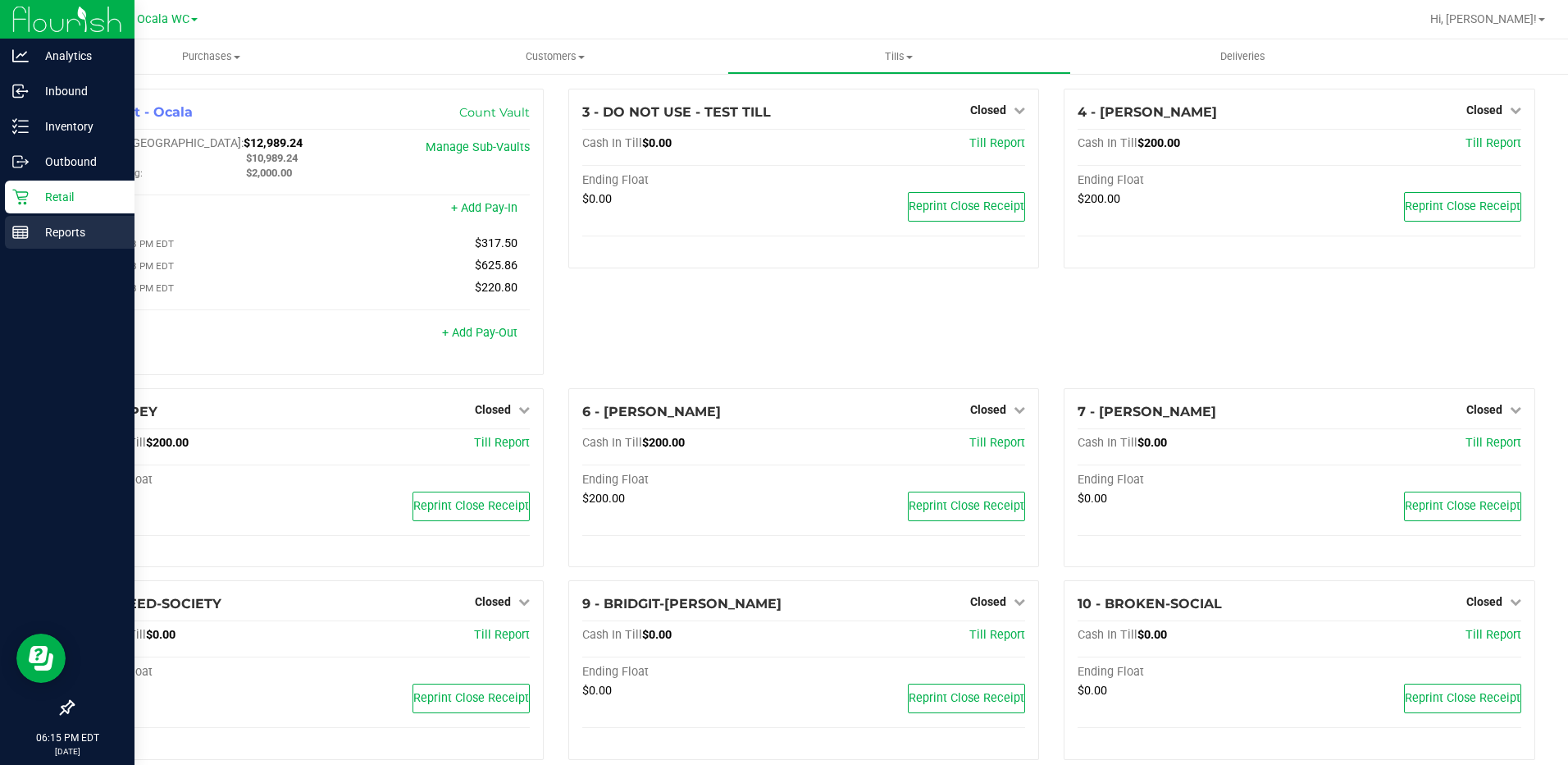
click at [10, 228] on div "Reports" at bounding box center [69, 232] width 129 height 33
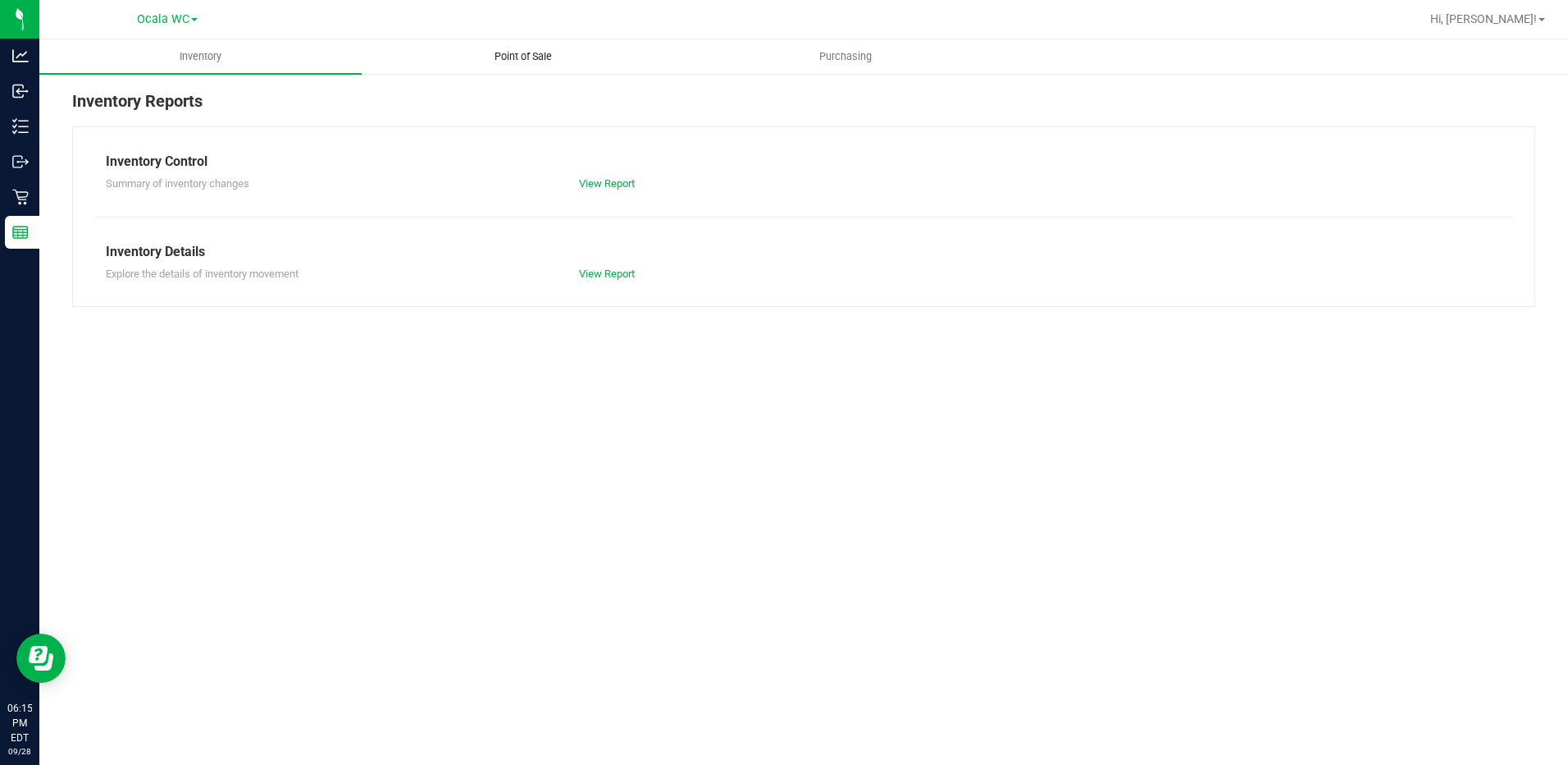
click at [530, 49] on uib-tab-heading "Point of Sale" at bounding box center [523, 56] width 321 height 33
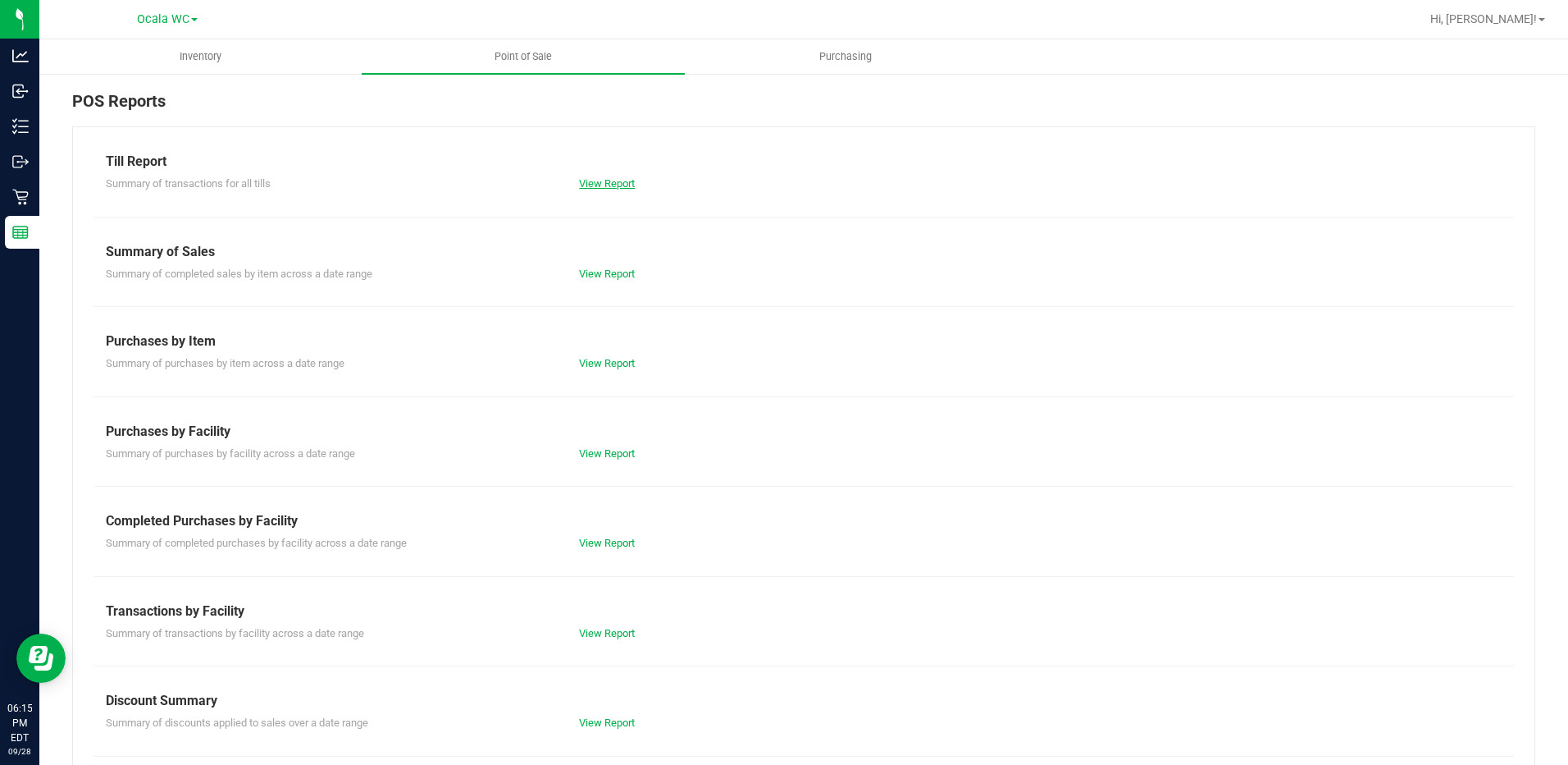
click at [595, 178] on link "View Report" at bounding box center [606, 183] width 55 height 13
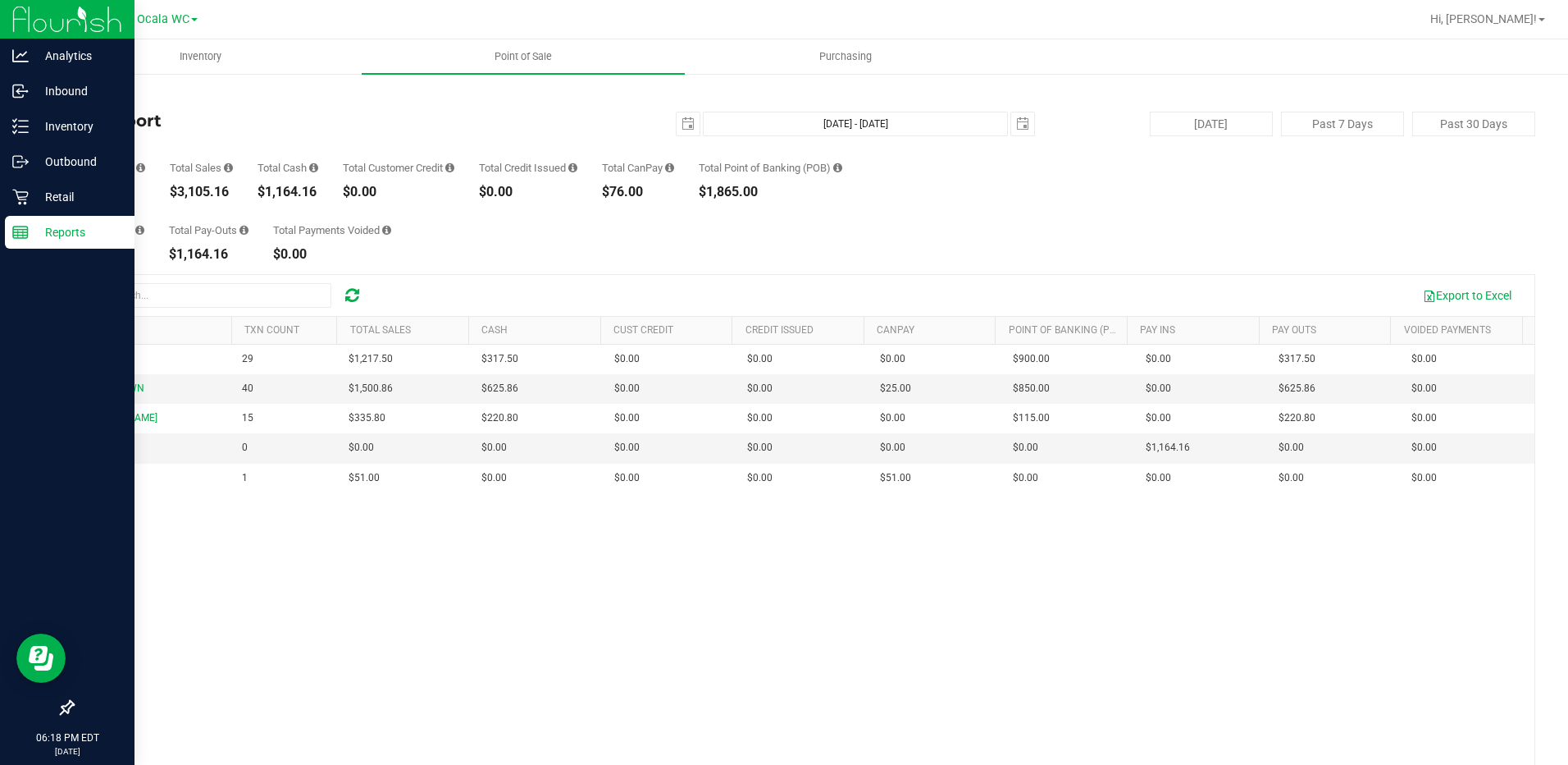
click at [28, 225] on icon at bounding box center [20, 232] width 17 height 17
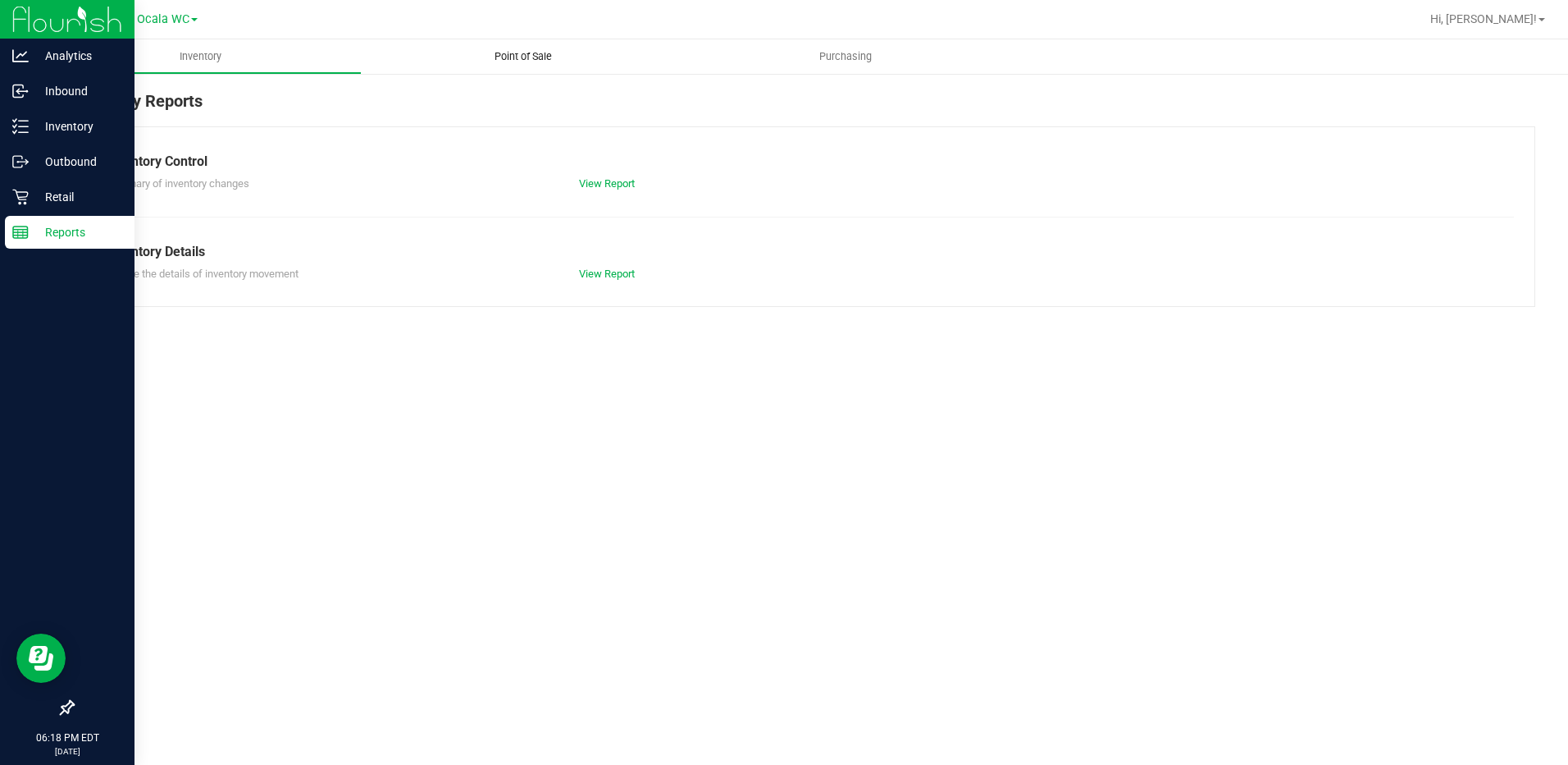
click at [532, 60] on span "Point of Sale" at bounding box center [523, 56] width 102 height 15
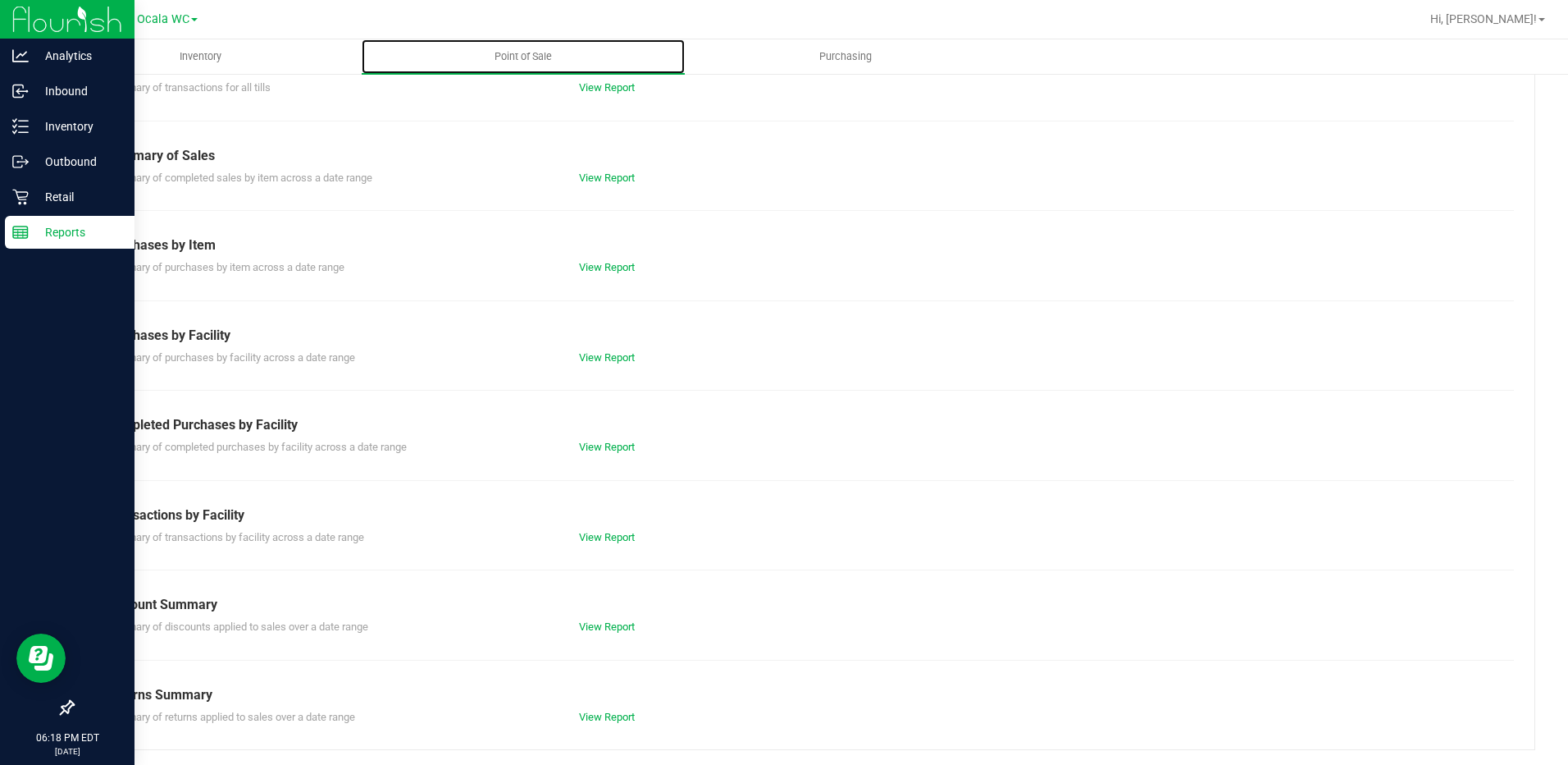
scroll to position [97, 0]
click at [579, 621] on link "View Report" at bounding box center [606, 625] width 55 height 13
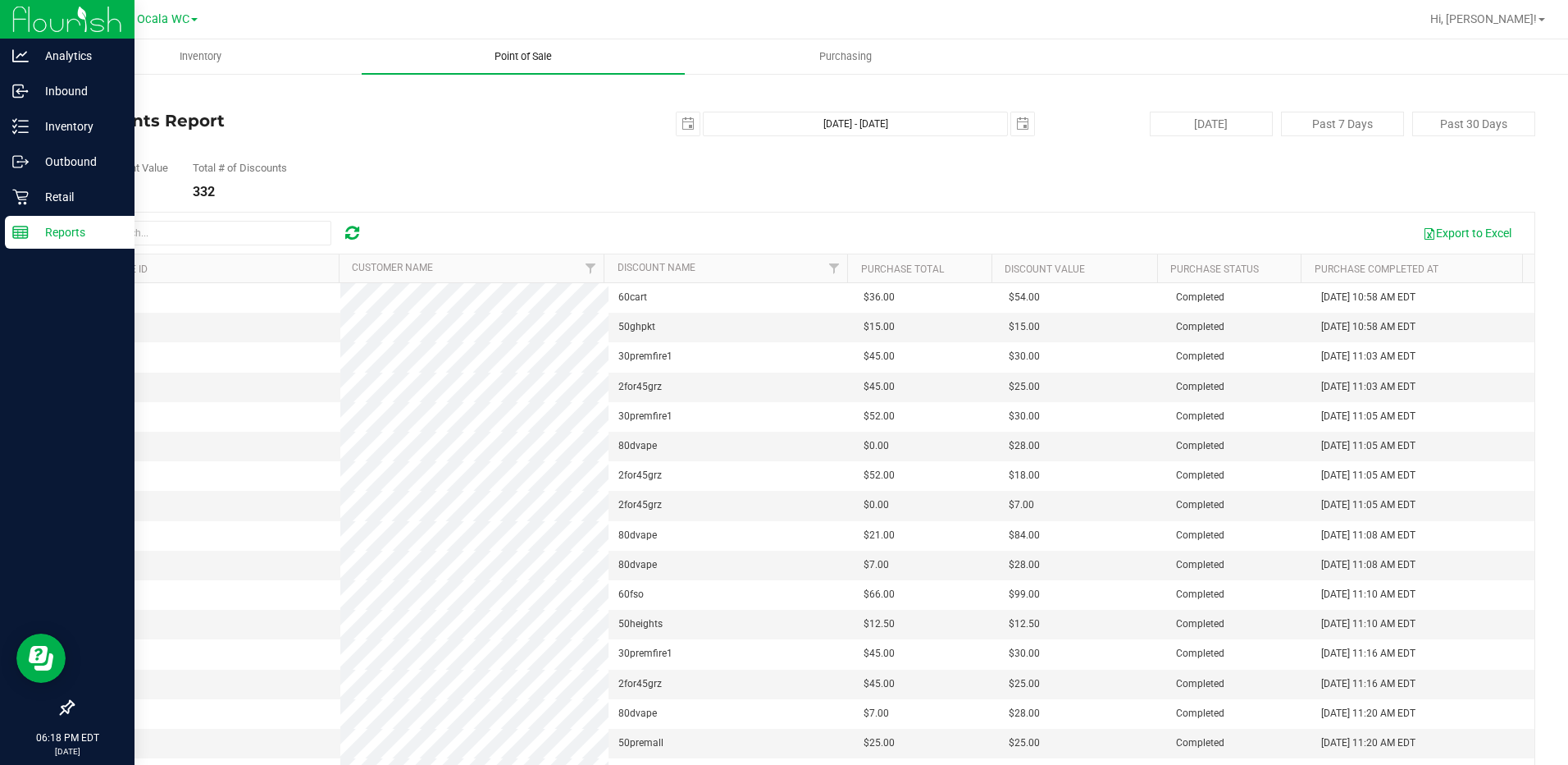
click at [519, 60] on span "Point of Sale" at bounding box center [523, 56] width 102 height 15
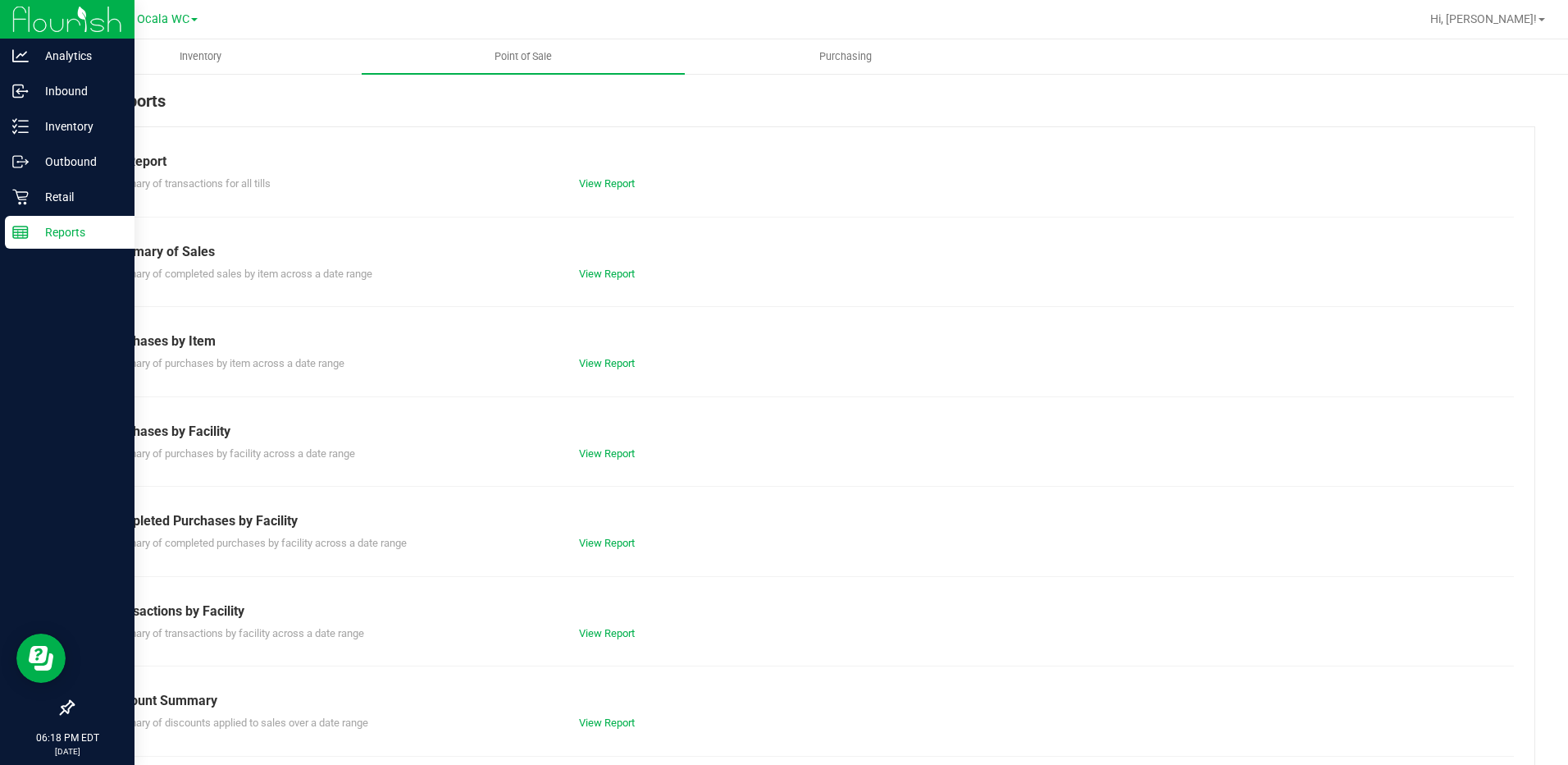
click at [582, 171] on div "Summary of transactions for all tills View Report" at bounding box center [803, 181] width 1420 height 20
click at [587, 177] on link "View Report" at bounding box center [606, 183] width 55 height 13
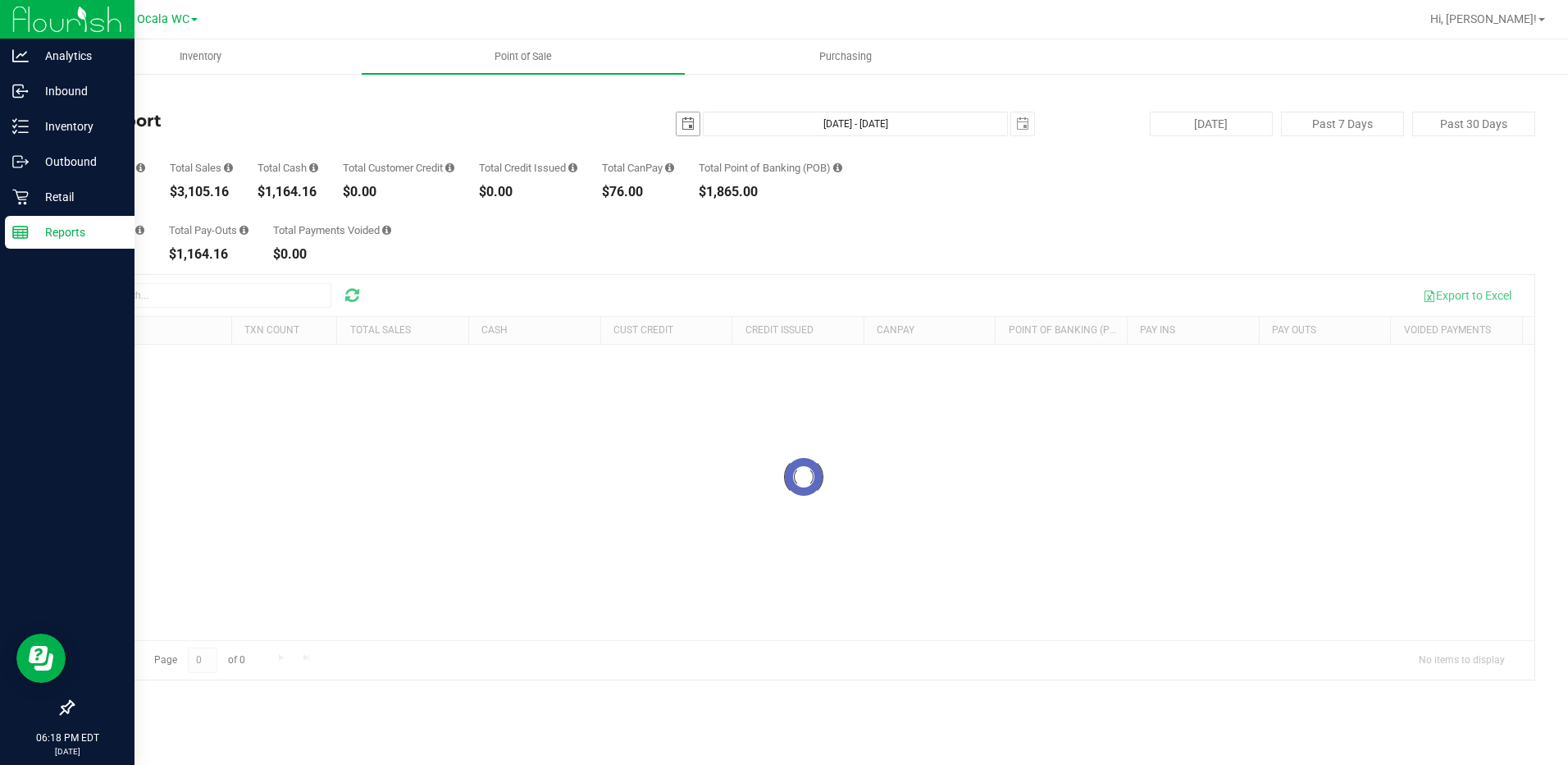
click at [697, 122] on span "select" at bounding box center [689, 124] width 23 height 23
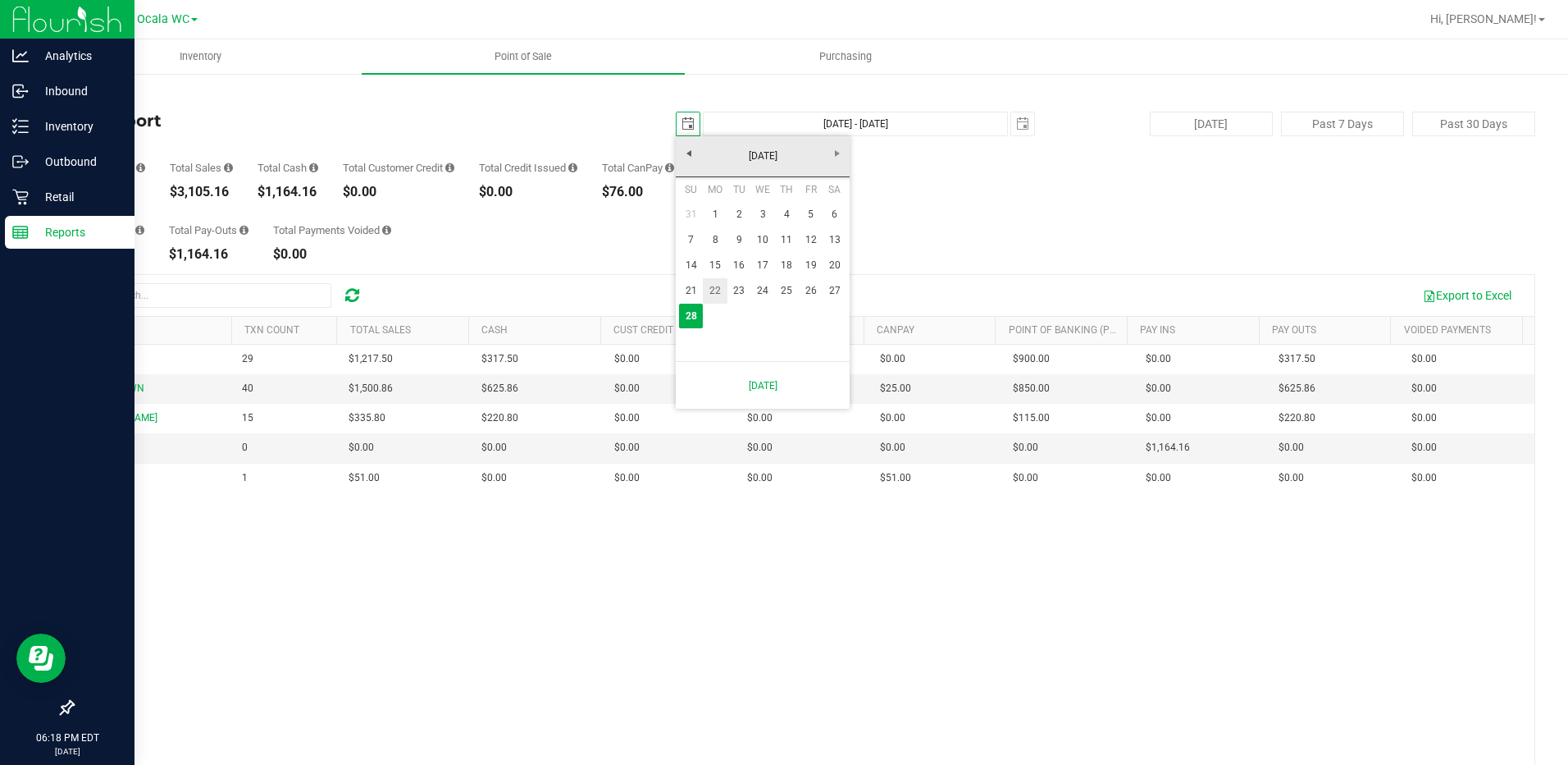
click at [712, 288] on link "22" at bounding box center [715, 291] width 23 height 25
type input "2025-09-22"
type input "Sep 22, 2025 - Sep 28, 2025"
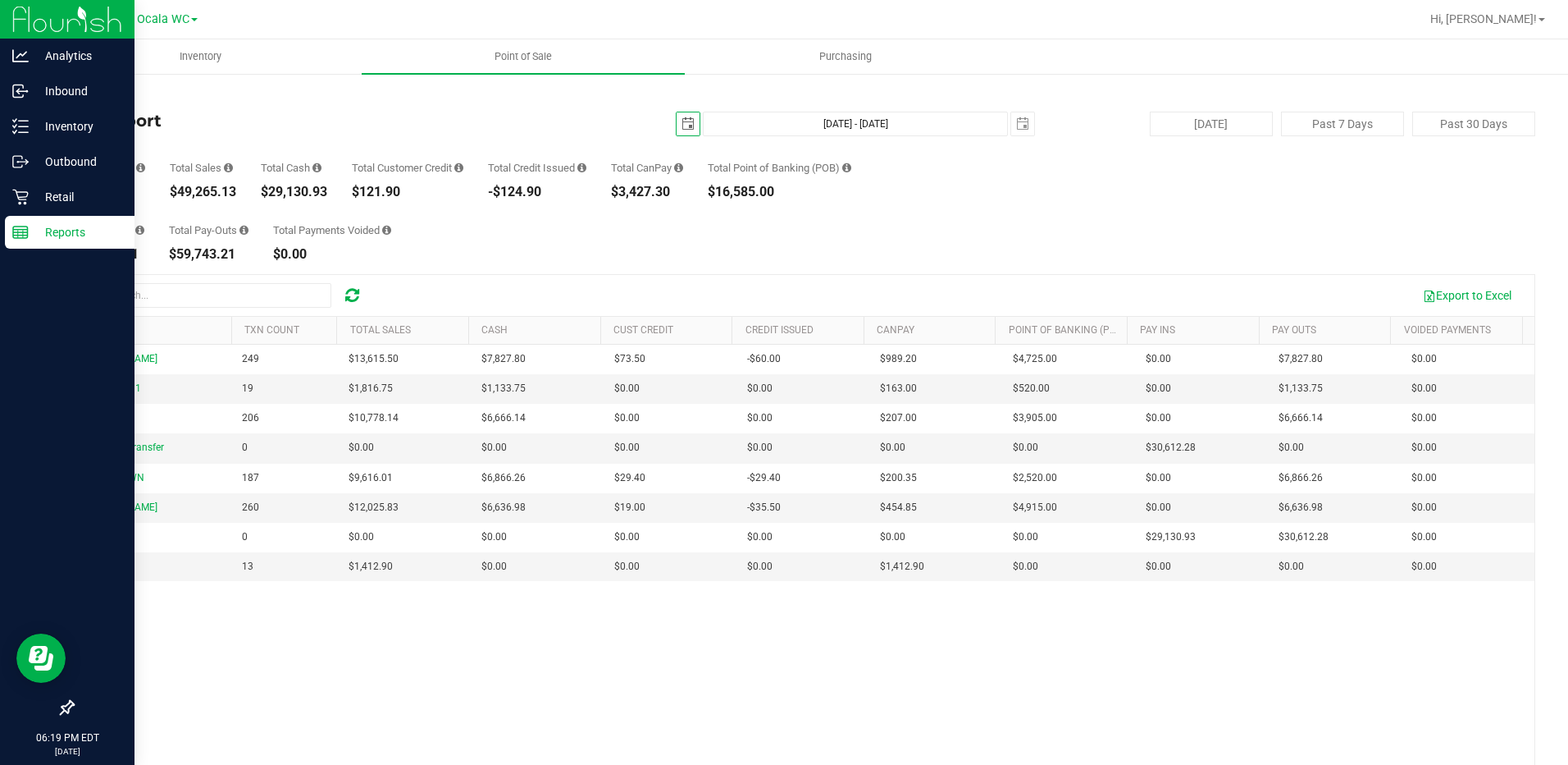
click at [682, 126] on span "select" at bounding box center [689, 124] width 14 height 14
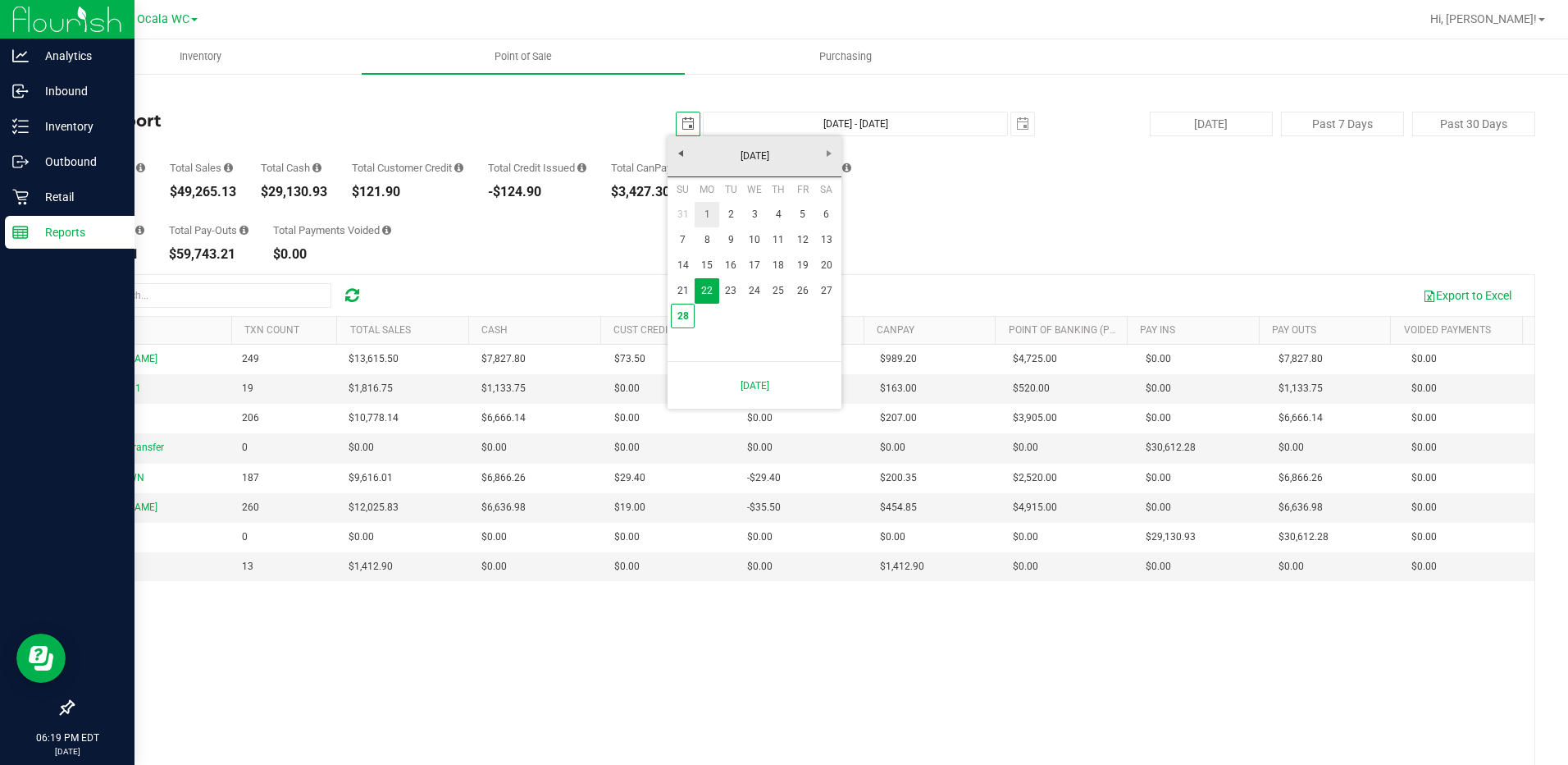
click at [703, 204] on link "1" at bounding box center [706, 215] width 23 height 25
type input "2025-09-01"
type input "Sep 1, 2025 - Sep 28, 2025"
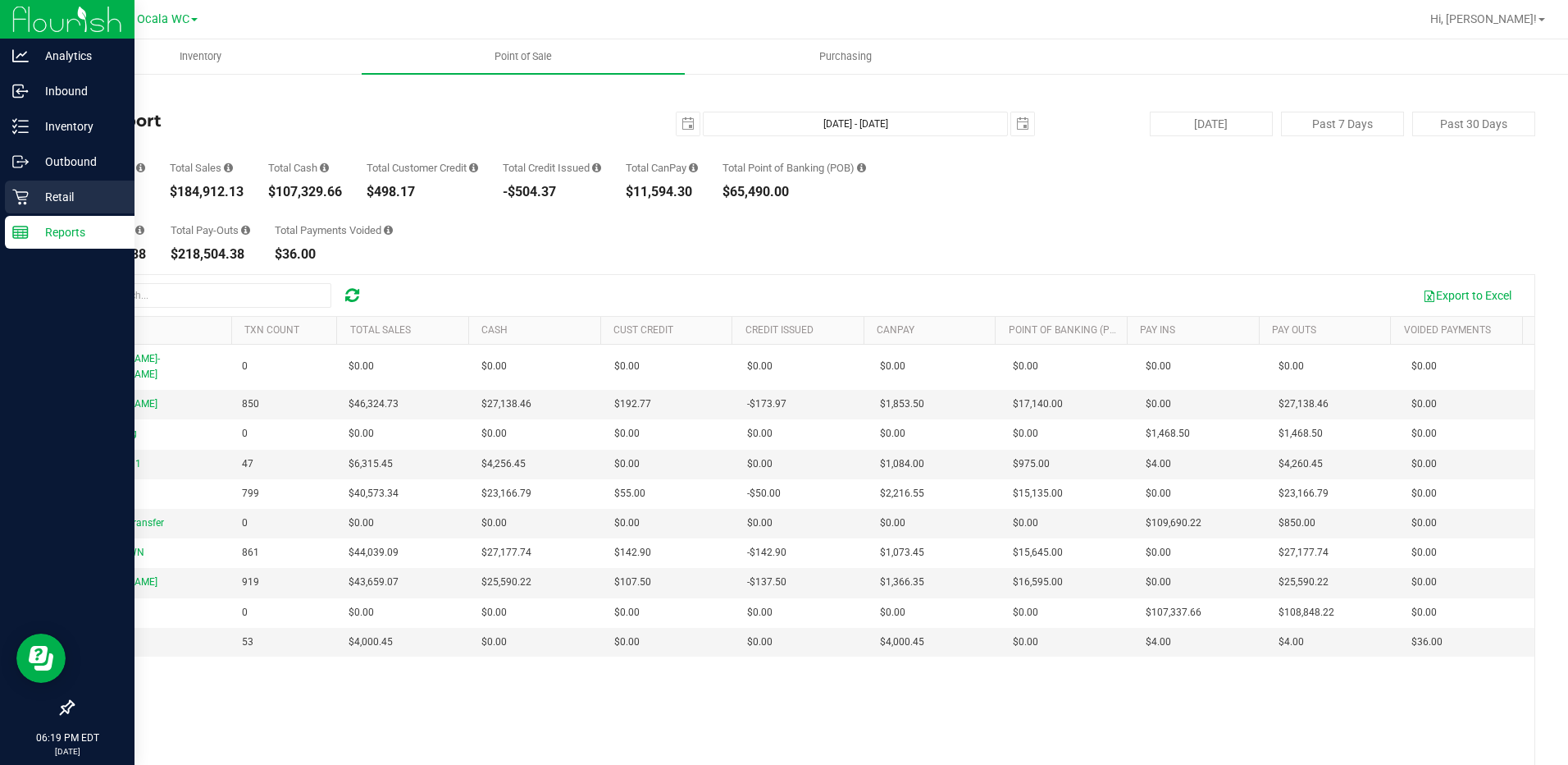
click at [32, 188] on p "Retail" at bounding box center [78, 197] width 98 height 19
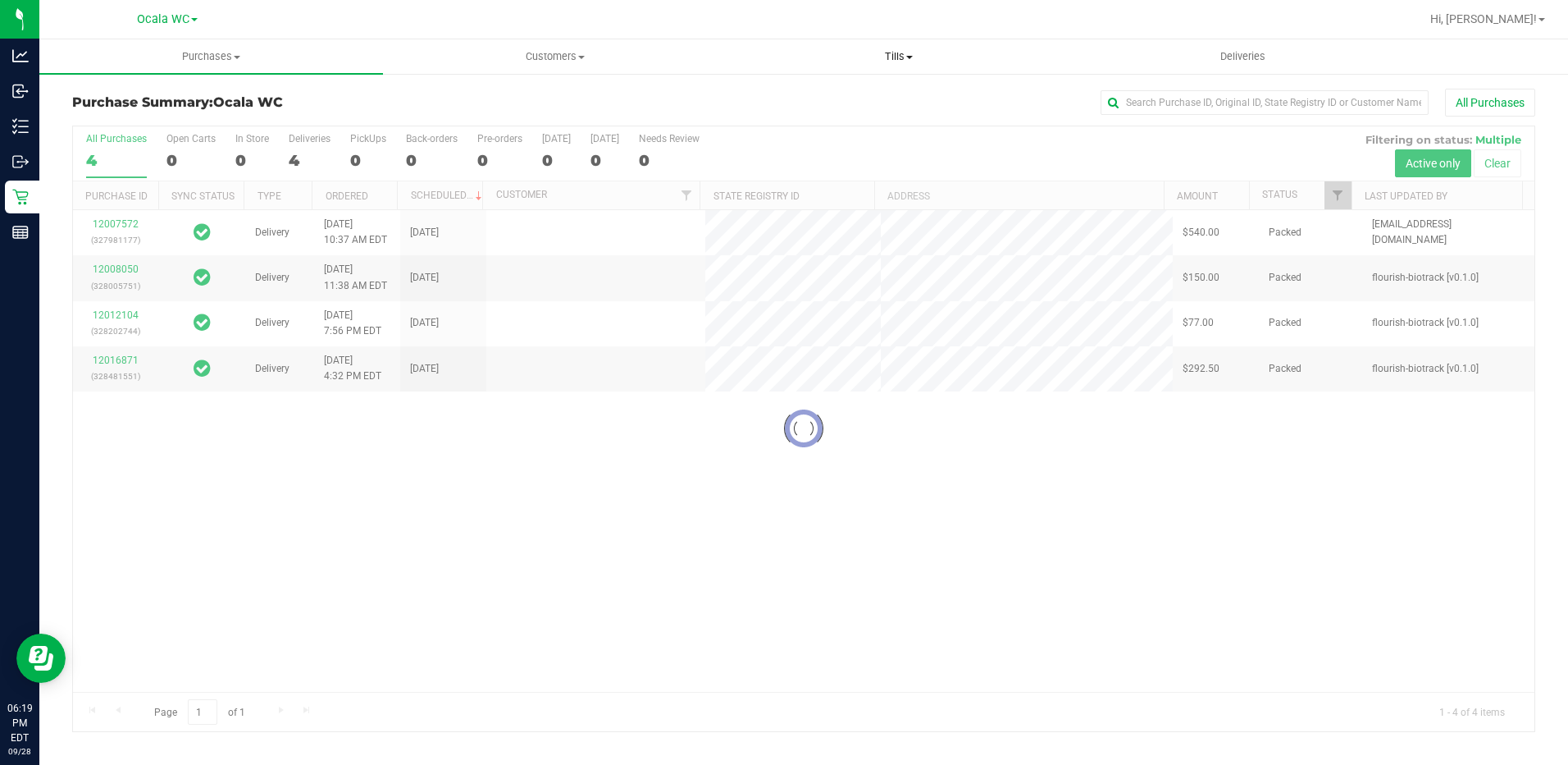
click at [909, 53] on span "Tills" at bounding box center [900, 56] width 342 height 15
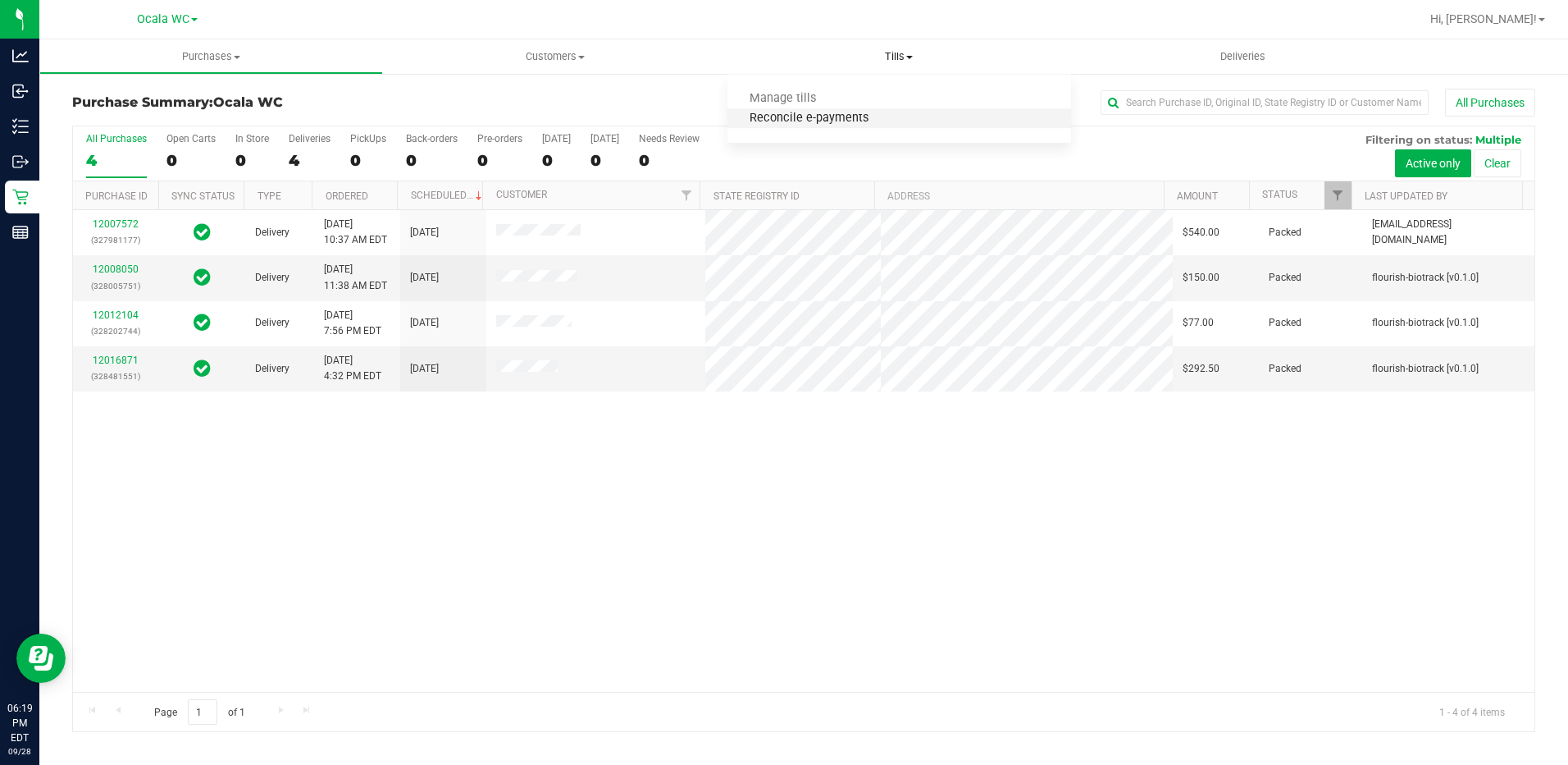
click at [846, 121] on span "Reconcile e-payments" at bounding box center [809, 119] width 163 height 14
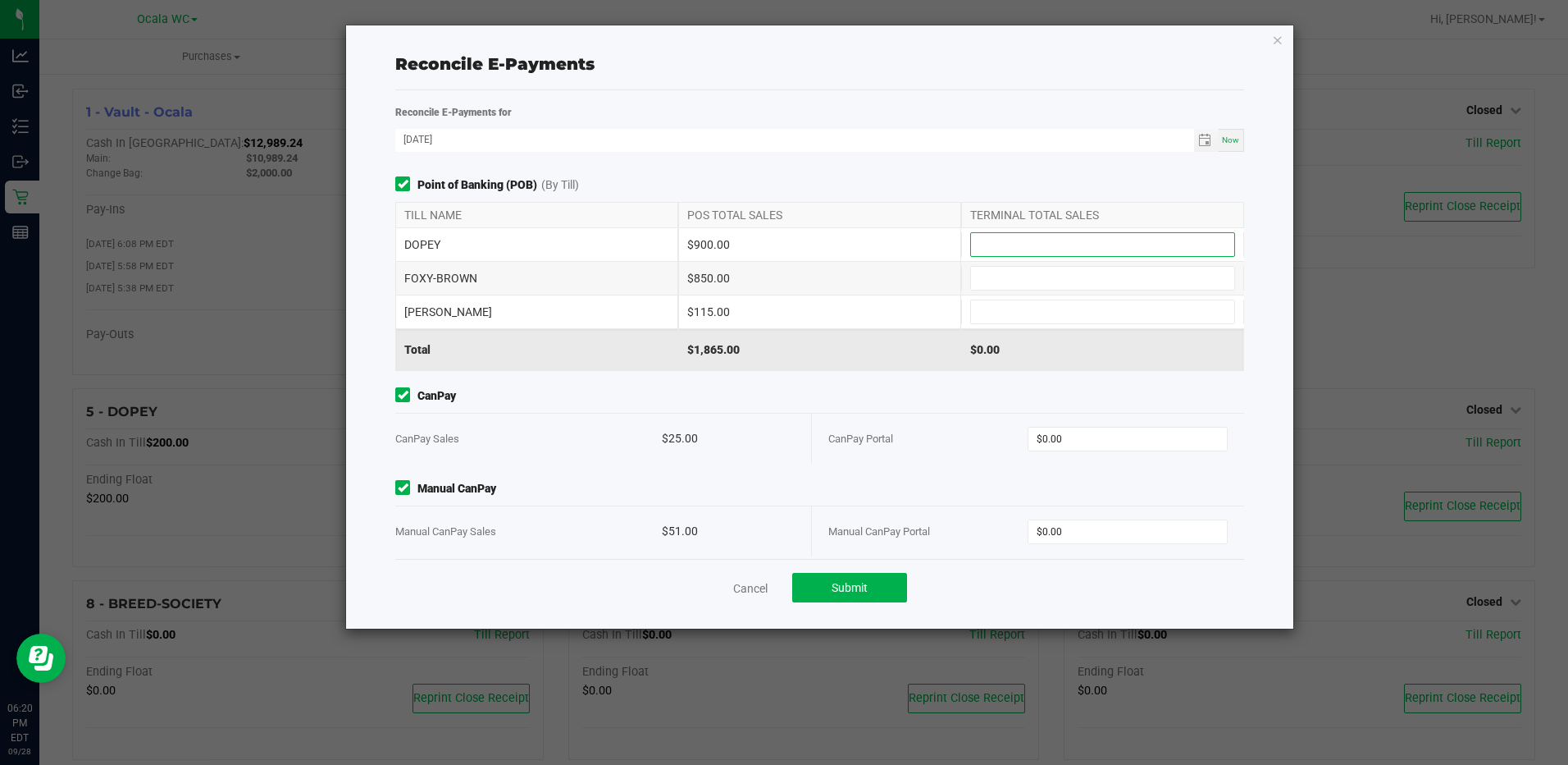
click at [1037, 238] on input at bounding box center [1103, 245] width 263 height 23
type input "$900.00"
click at [1004, 265] on div "FOXY-BROWN $850.00" at bounding box center [819, 278] width 848 height 33
click at [991, 276] on input at bounding box center [1103, 278] width 263 height 23
type input "$850.00"
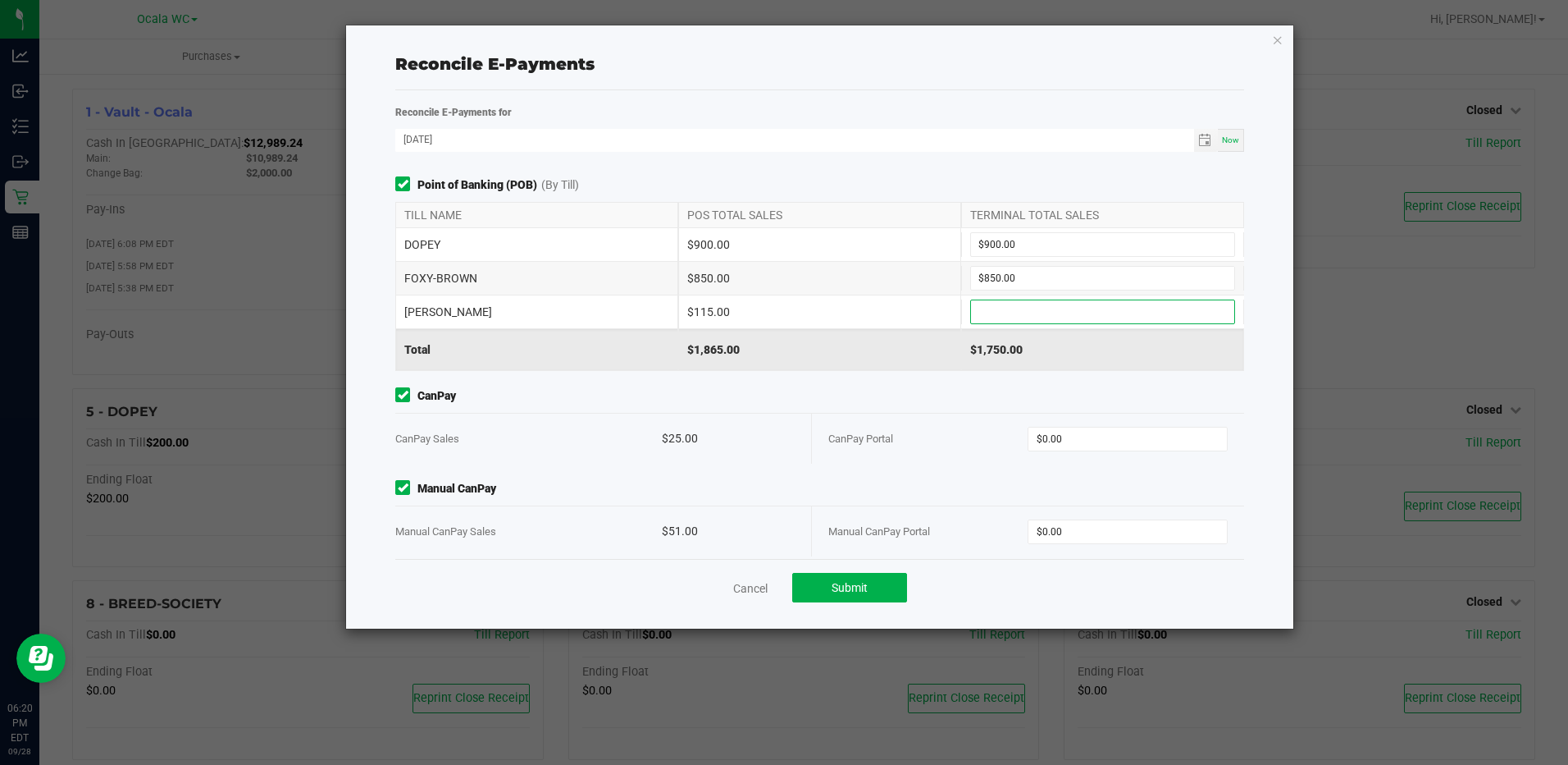
click at [987, 304] on input at bounding box center [1103, 312] width 263 height 23
type input "$115.00"
click at [1046, 445] on input "0" at bounding box center [1127, 439] width 197 height 23
type input "$25.00"
click at [1030, 530] on input "0" at bounding box center [1127, 532] width 197 height 23
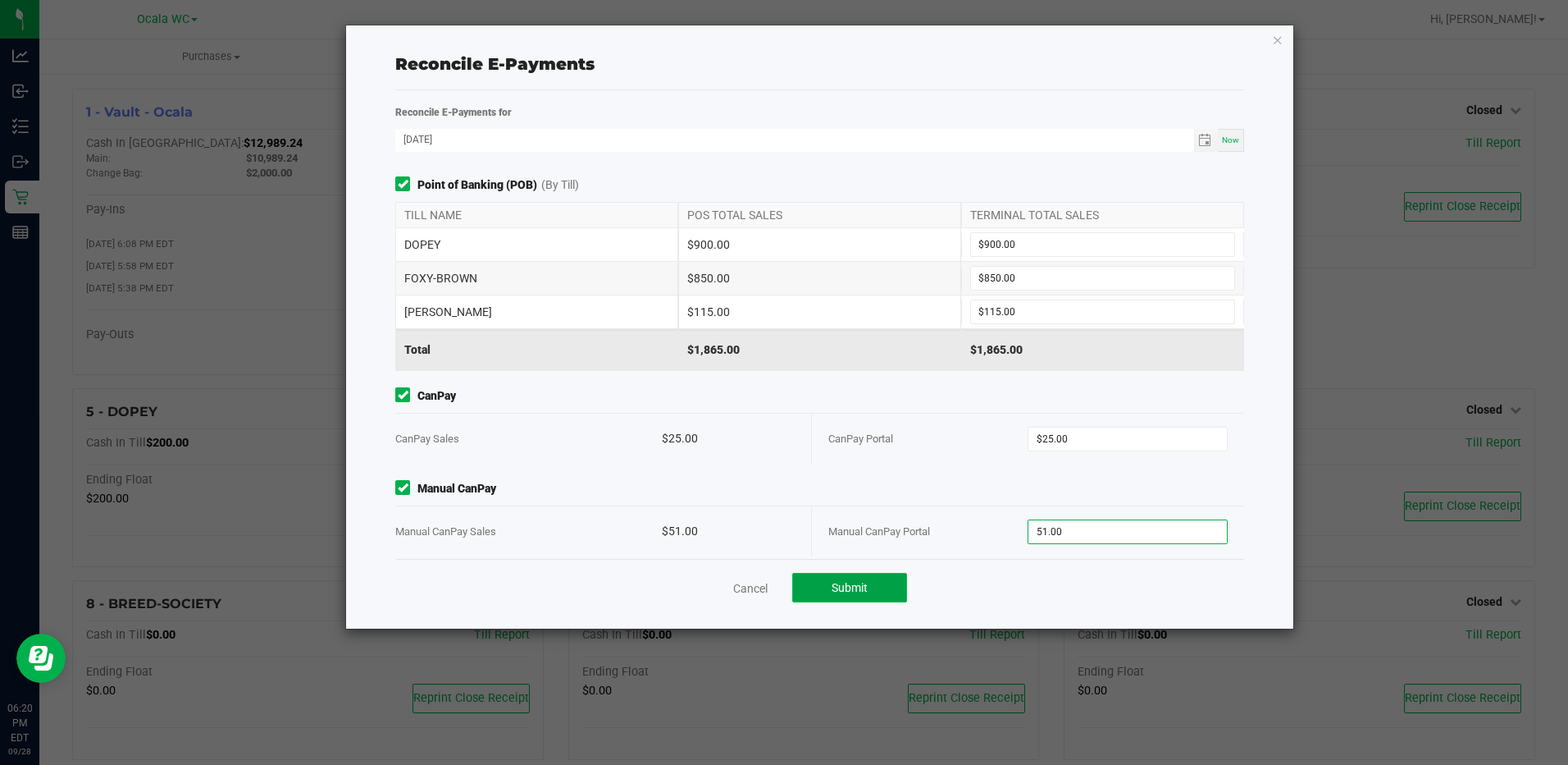
type input "$51.00"
click at [863, 574] on button "Submit" at bounding box center [850, 587] width 115 height 29
